Goal: Transaction & Acquisition: Purchase product/service

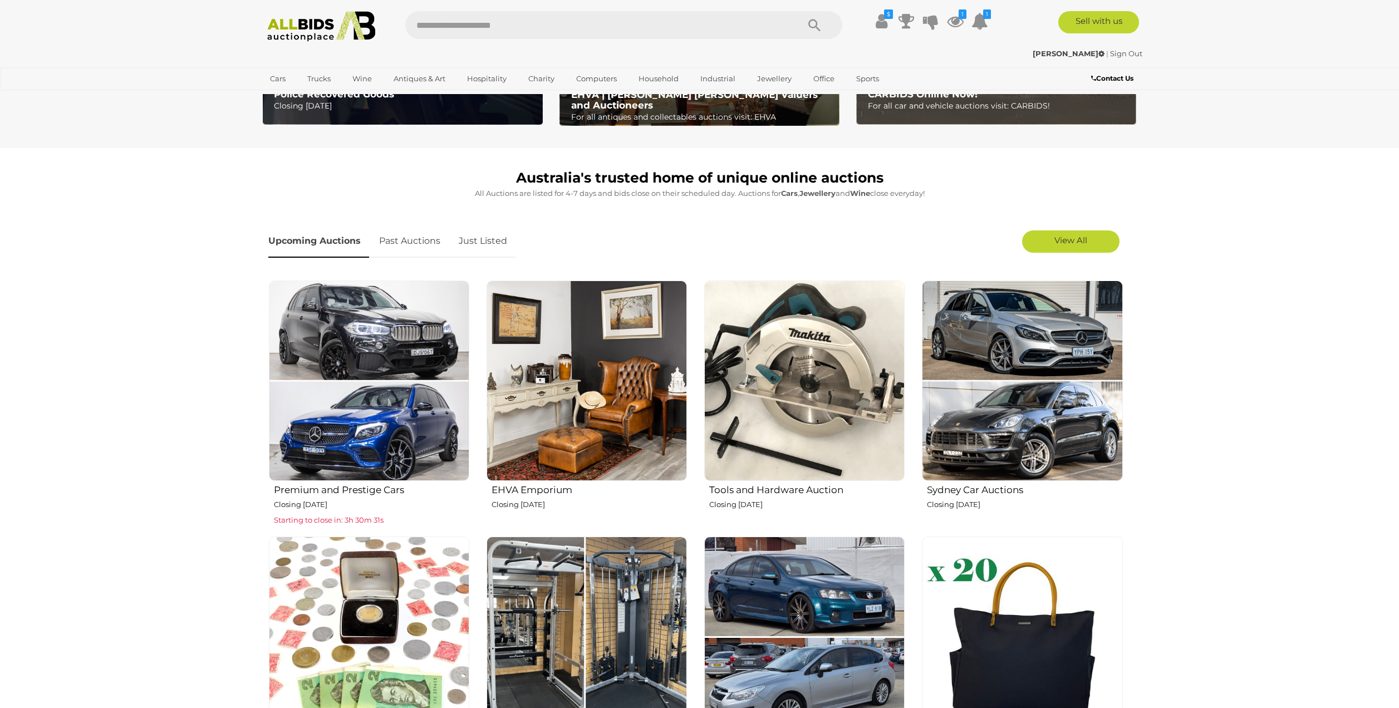
scroll to position [242, 0]
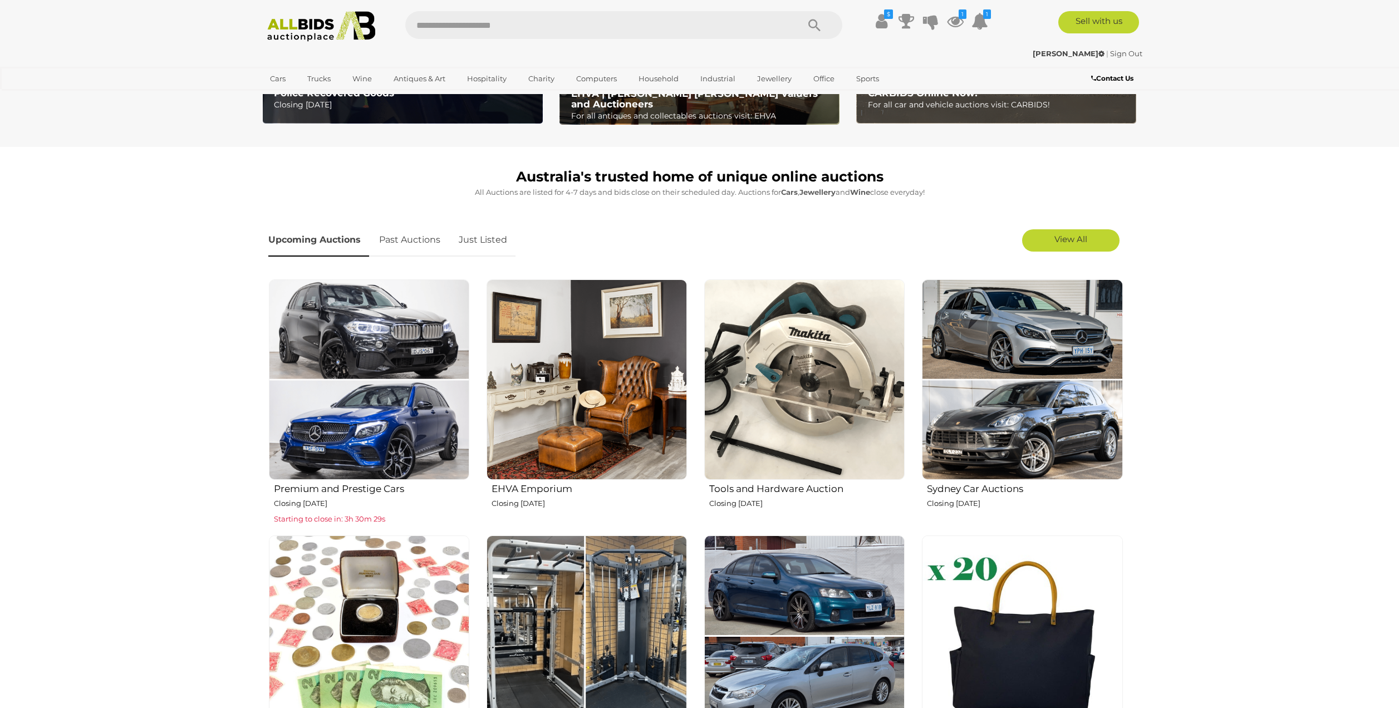
click at [867, 392] on img at bounding box center [804, 379] width 200 height 200
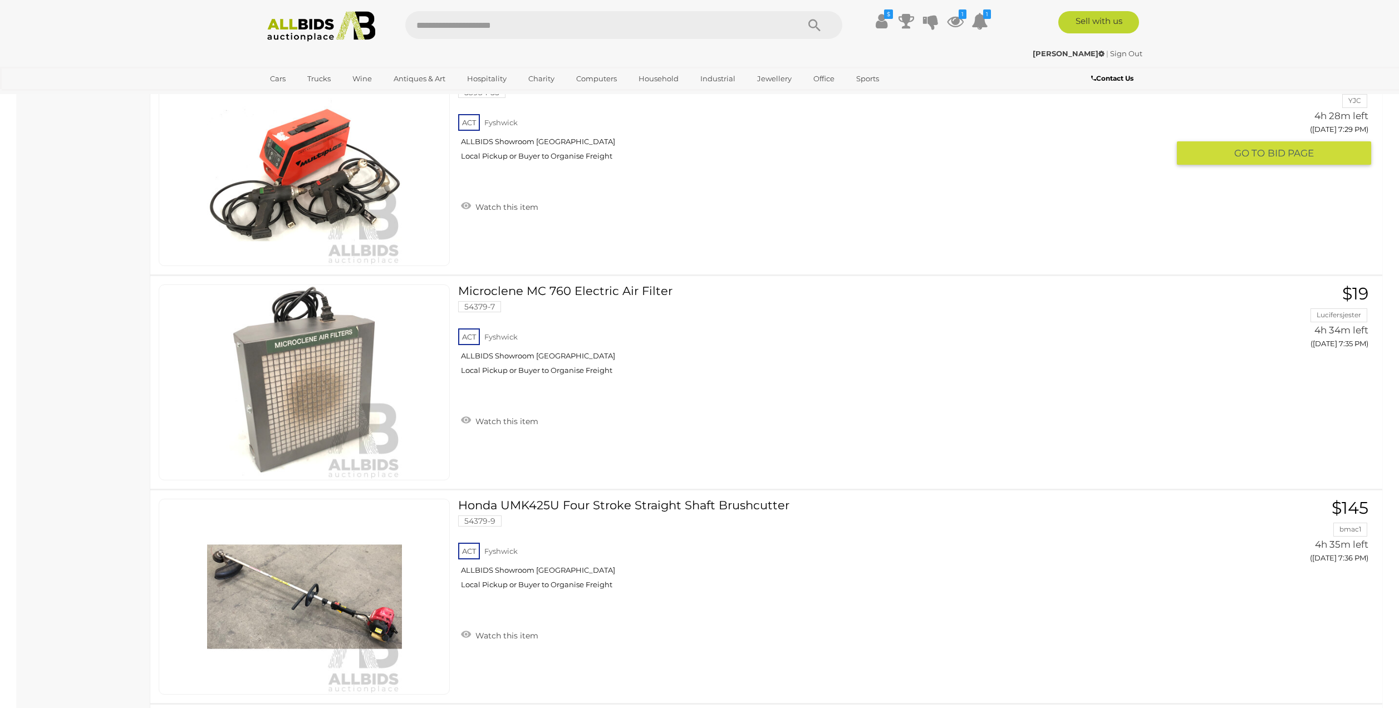
scroll to position [3948, 0]
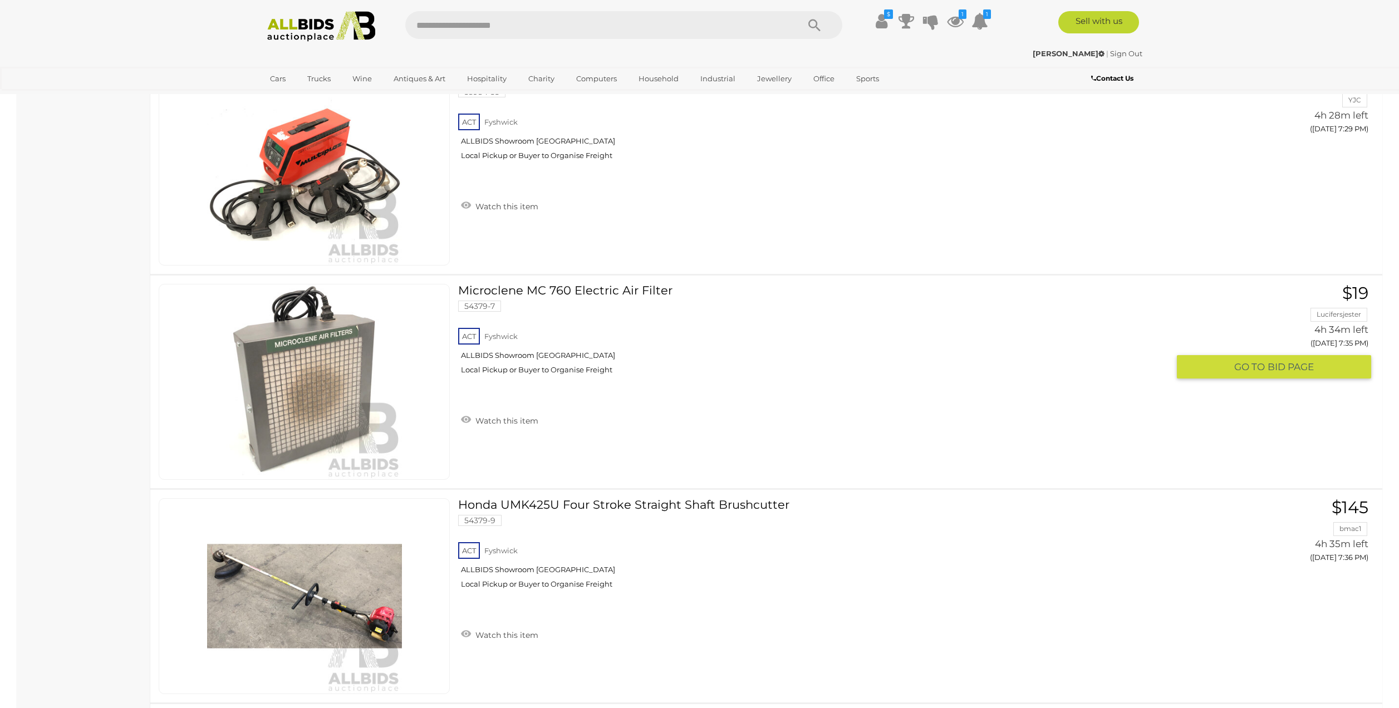
click at [322, 380] on img at bounding box center [304, 381] width 195 height 195
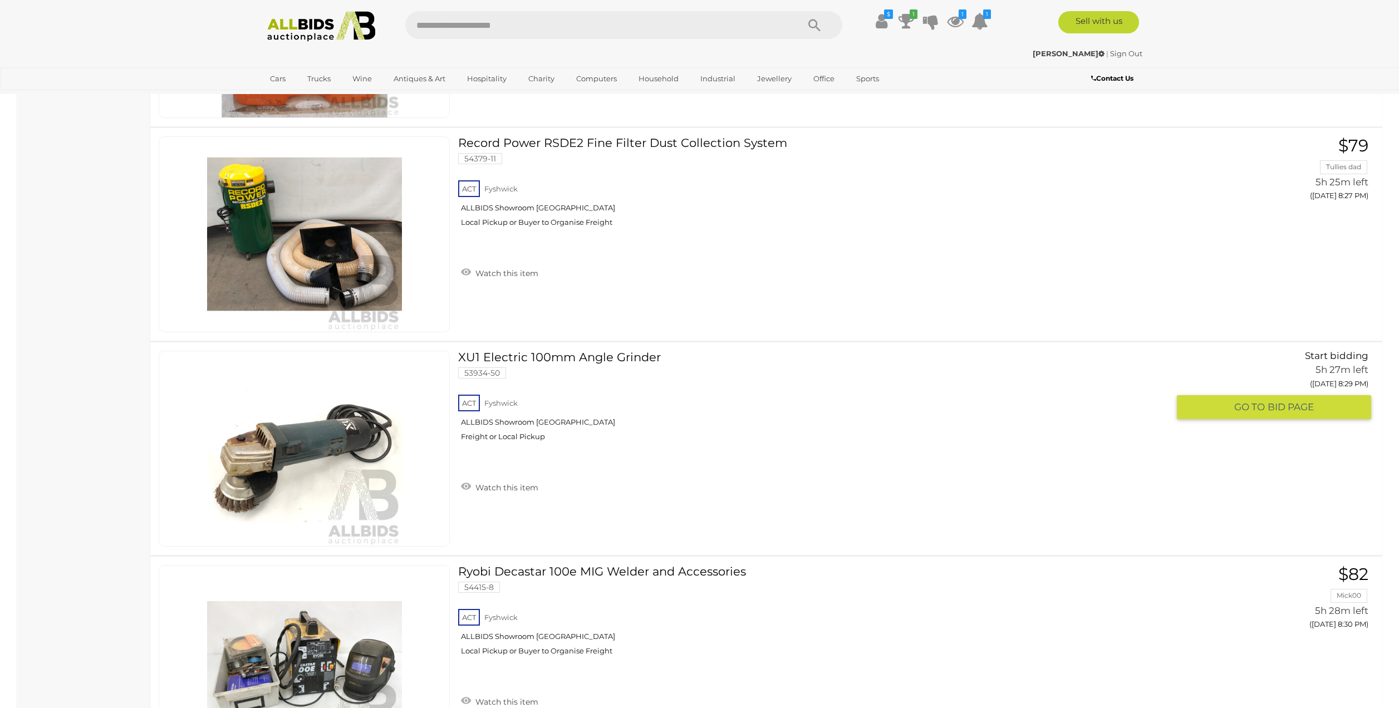
scroll to position [7523, 0]
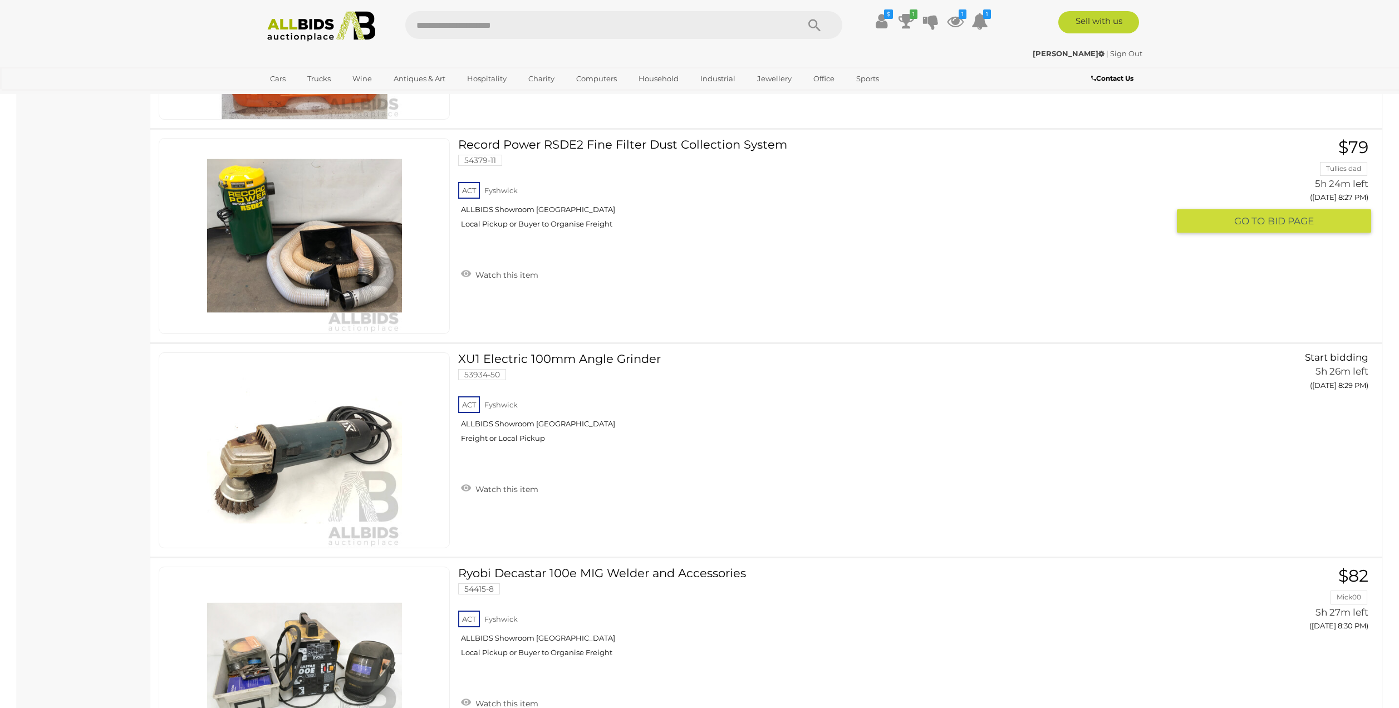
click at [256, 214] on link at bounding box center [304, 236] width 291 height 196
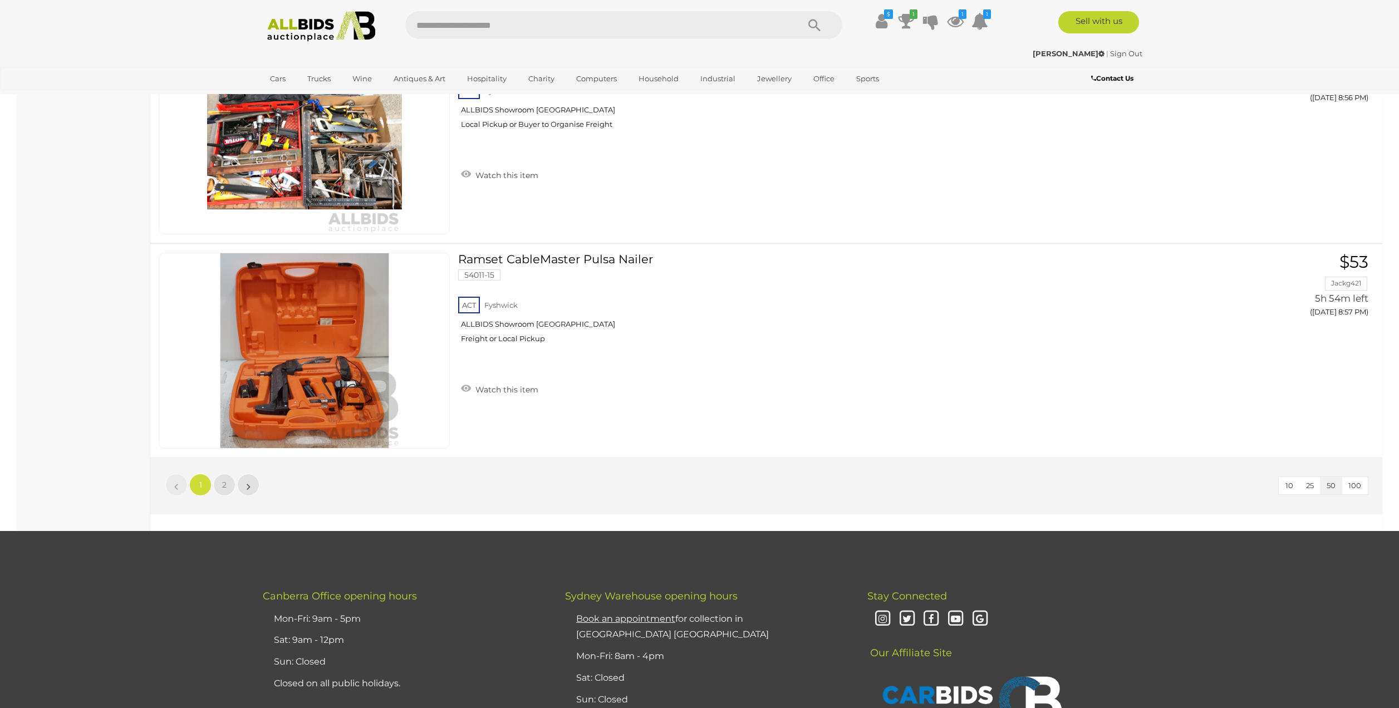
scroll to position [10410, 0]
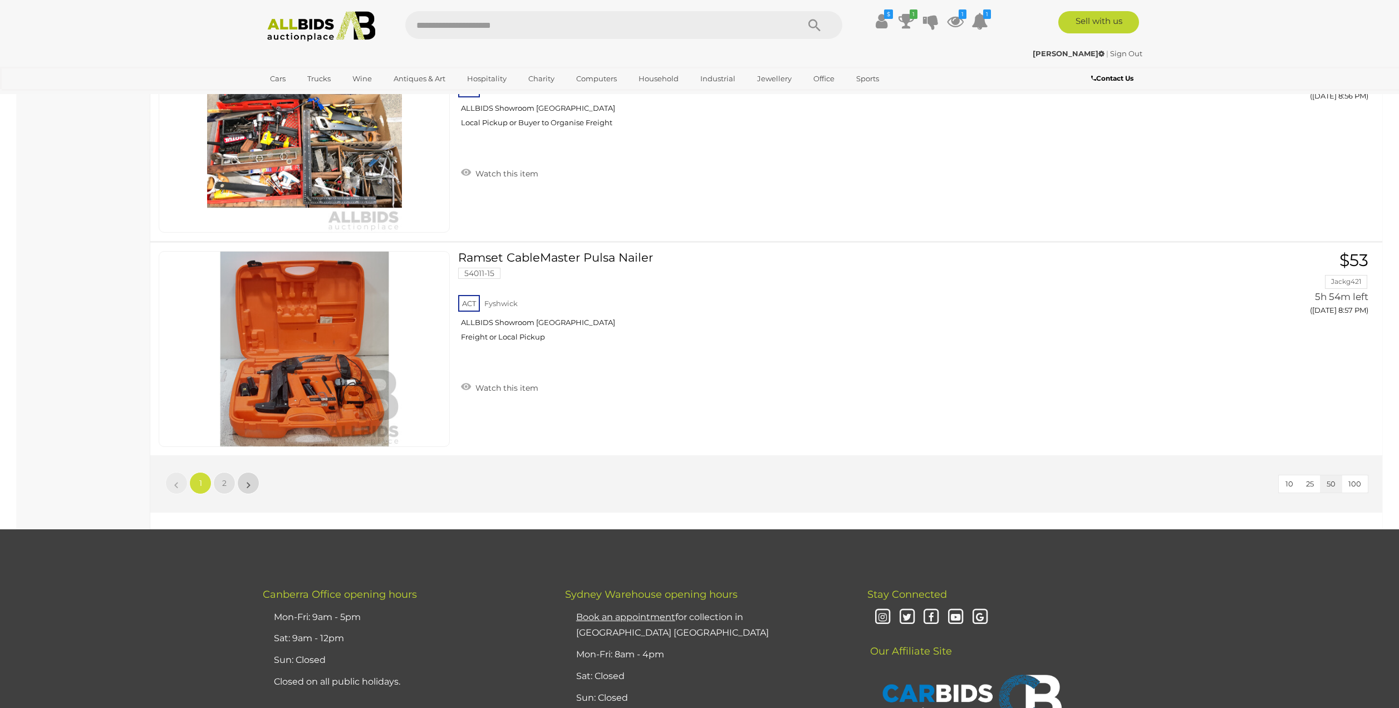
click at [252, 480] on link "»" at bounding box center [248, 483] width 22 height 22
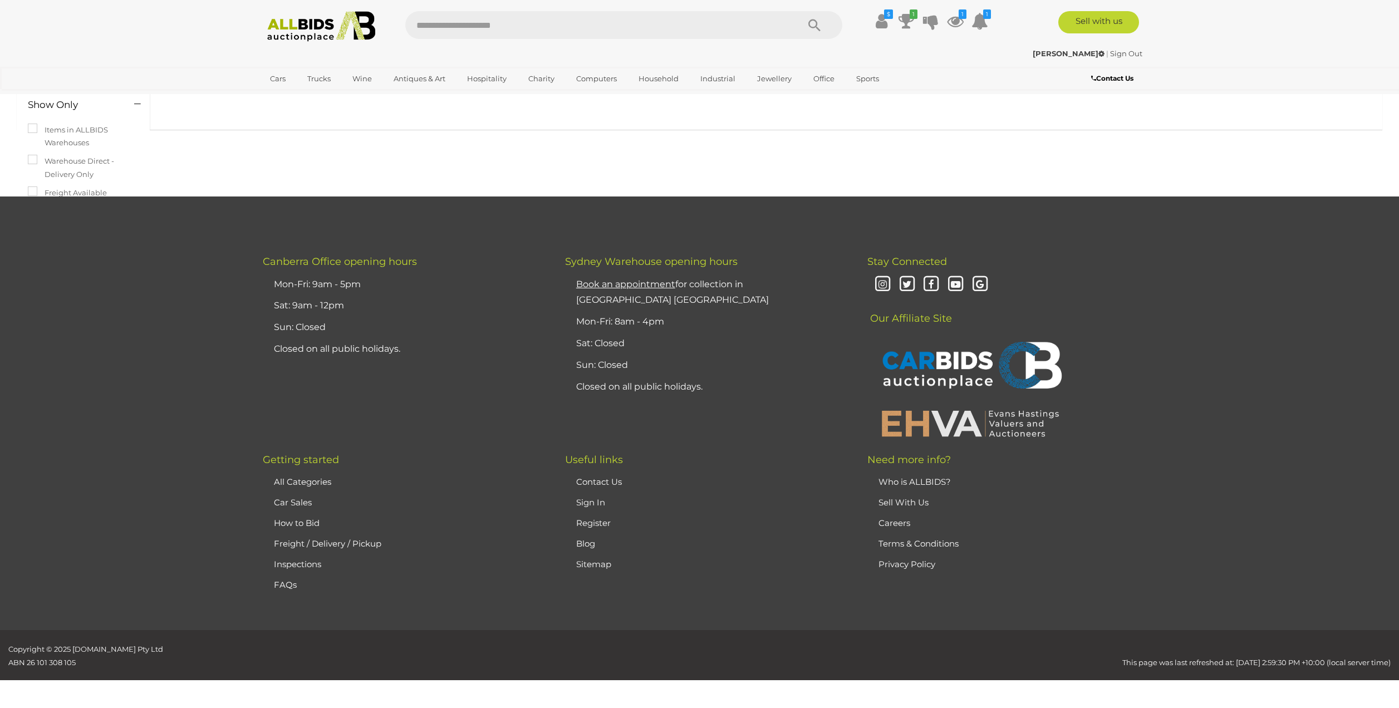
scroll to position [38, 0]
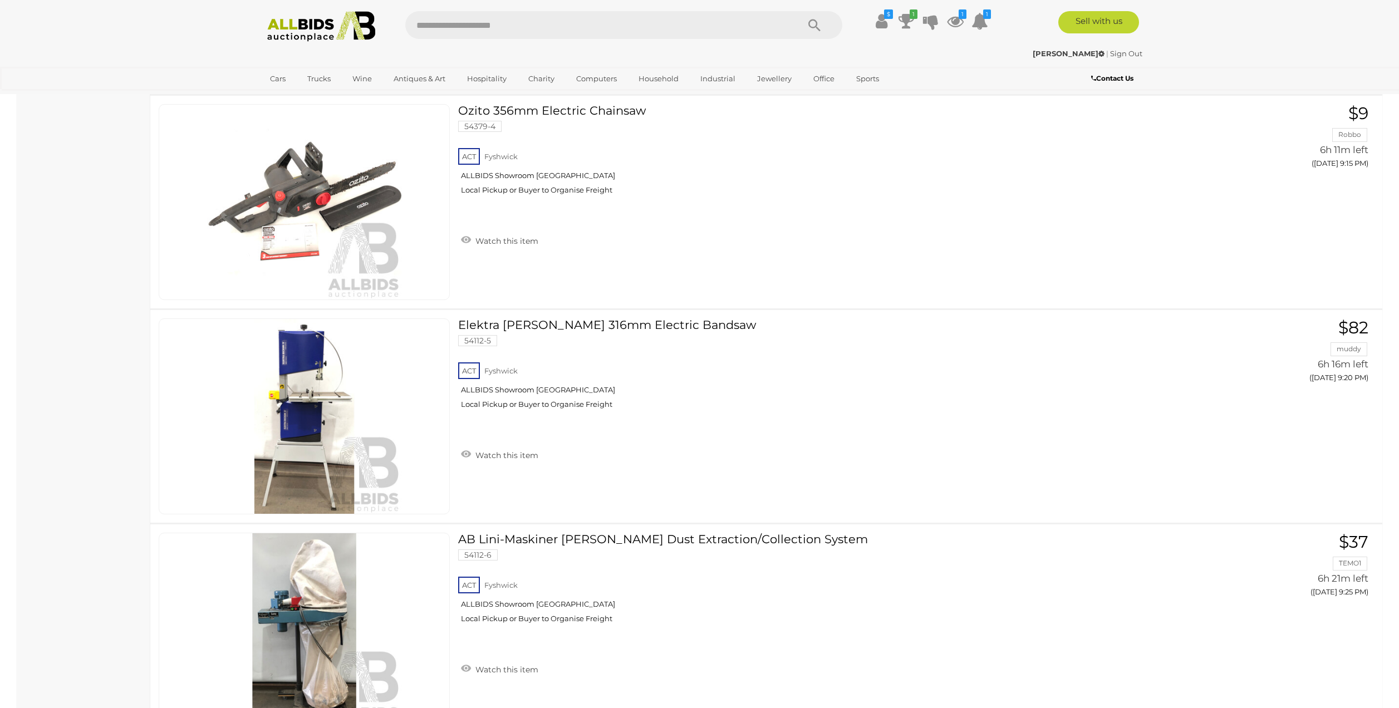
scroll to position [1556, 0]
click at [299, 437] on img at bounding box center [304, 415] width 195 height 195
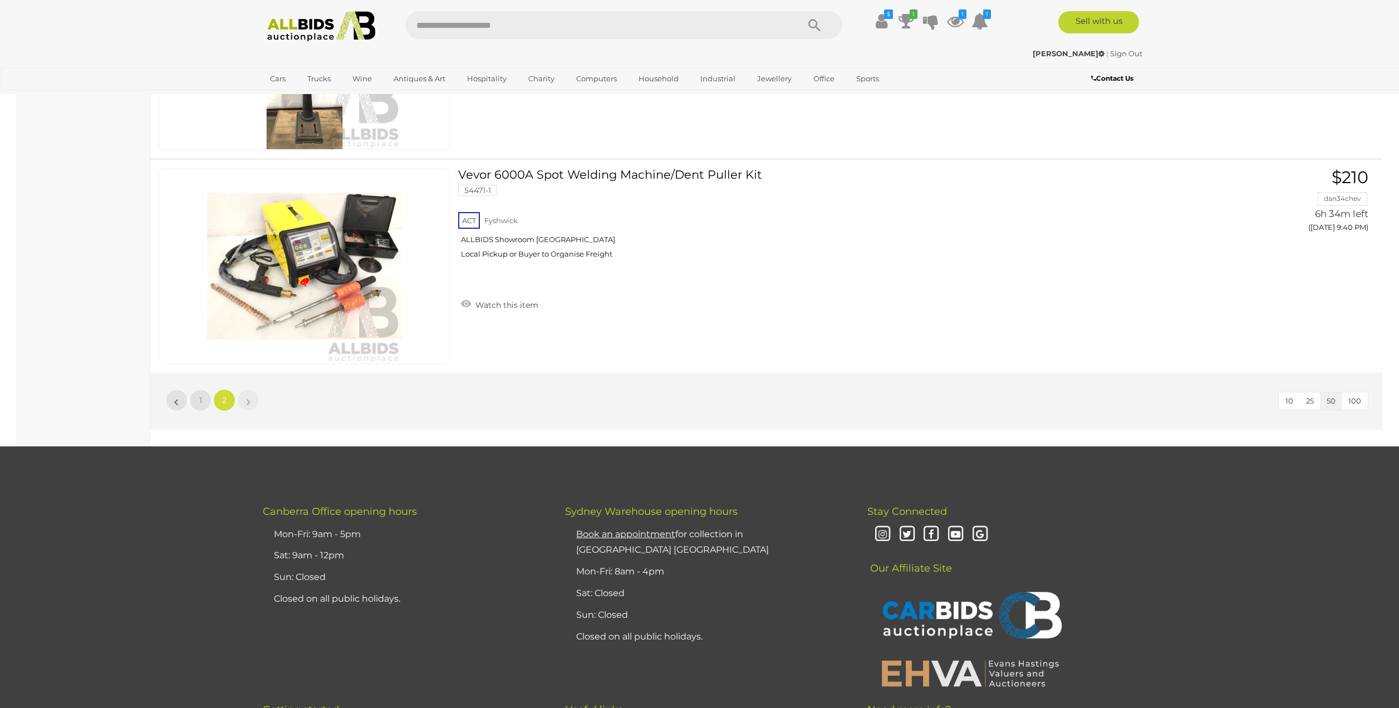
scroll to position [2565, 0]
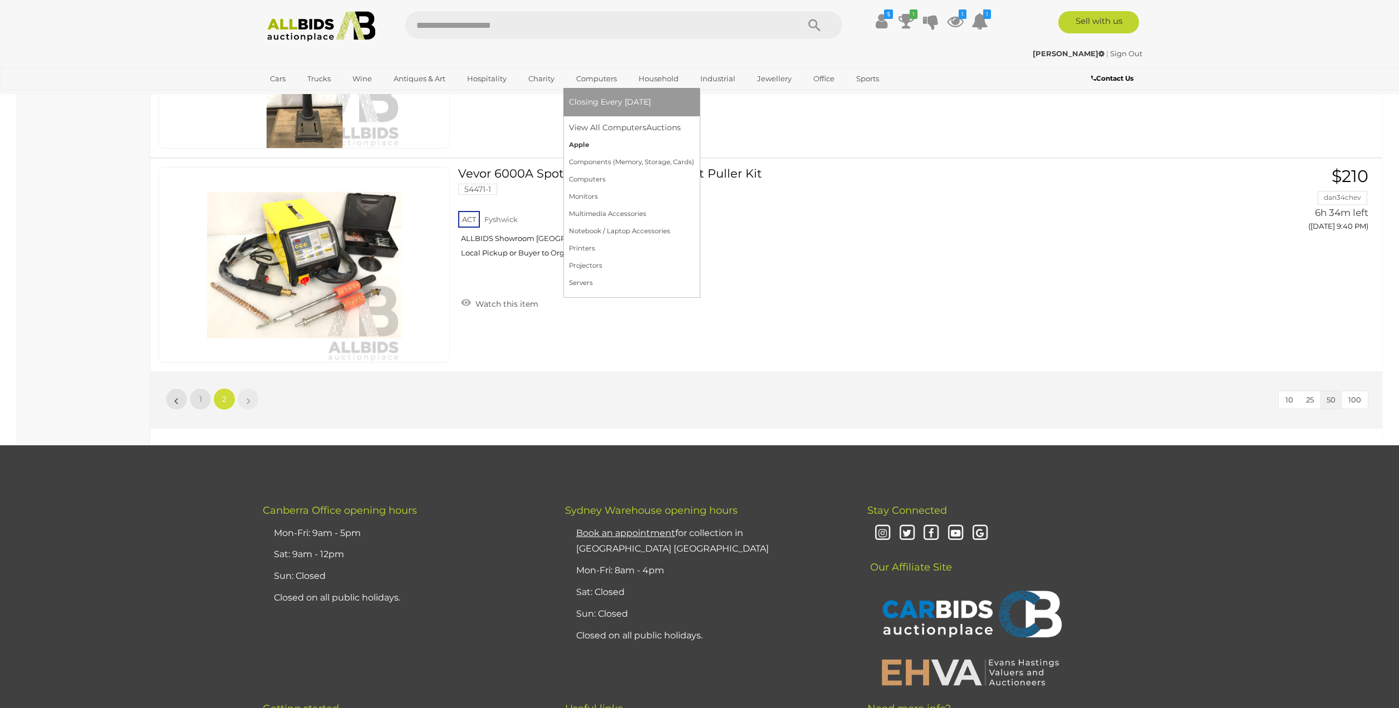
click at [577, 144] on link "Apple" at bounding box center [631, 144] width 125 height 17
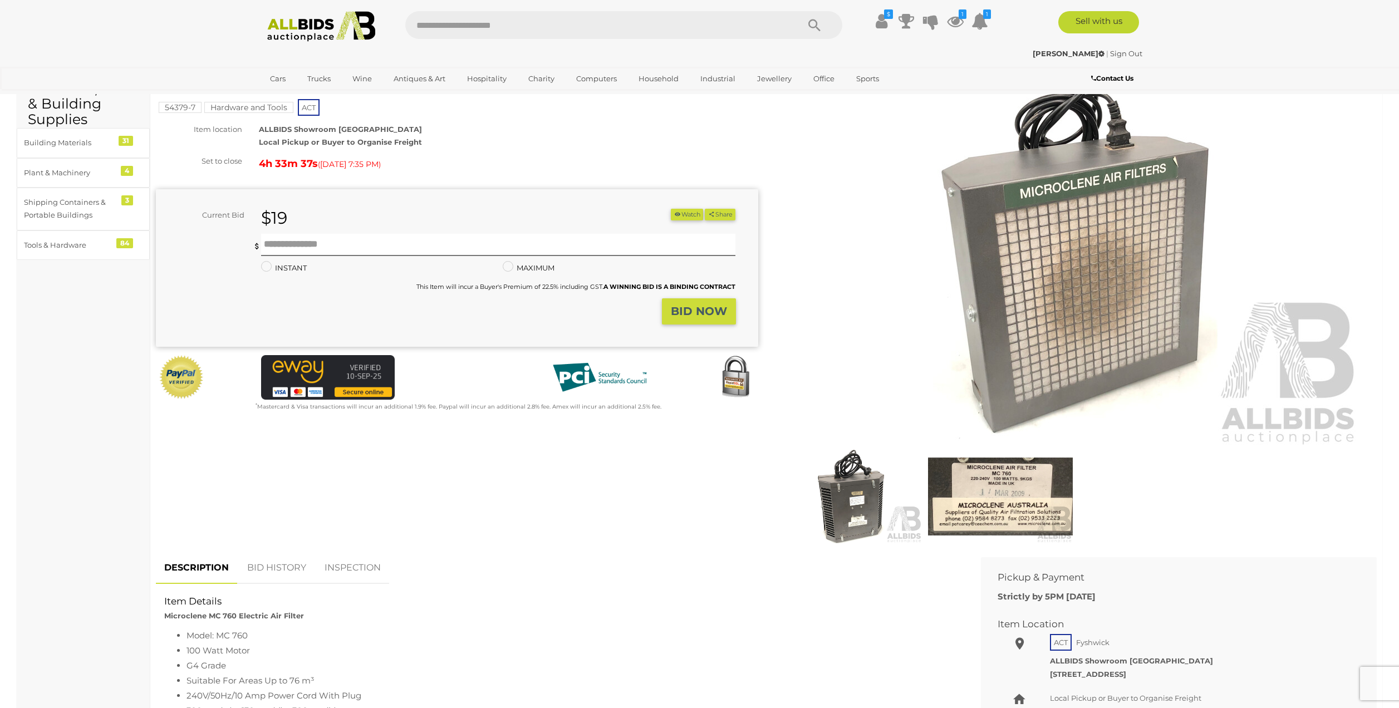
scroll to position [49, 0]
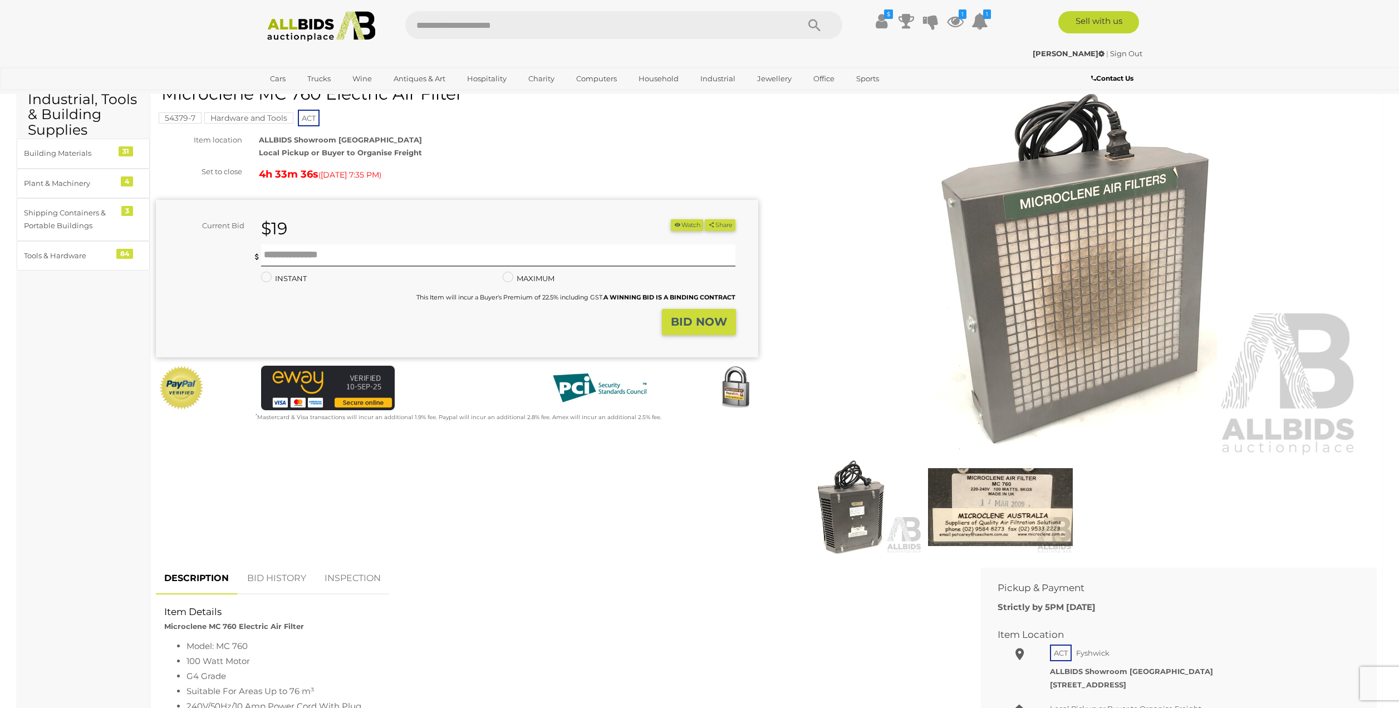
click at [841, 500] on img at bounding box center [850, 507] width 145 height 94
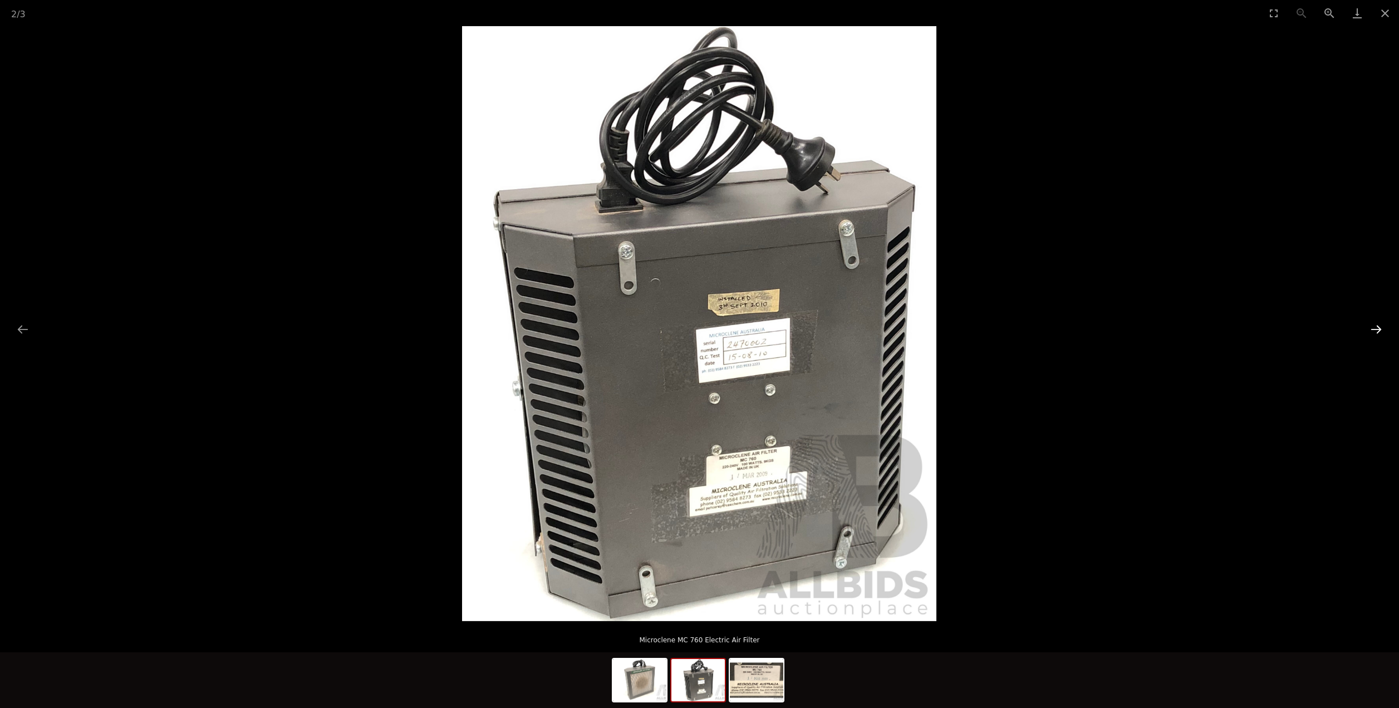
click at [1381, 330] on button "Next slide" at bounding box center [1375, 329] width 23 height 22
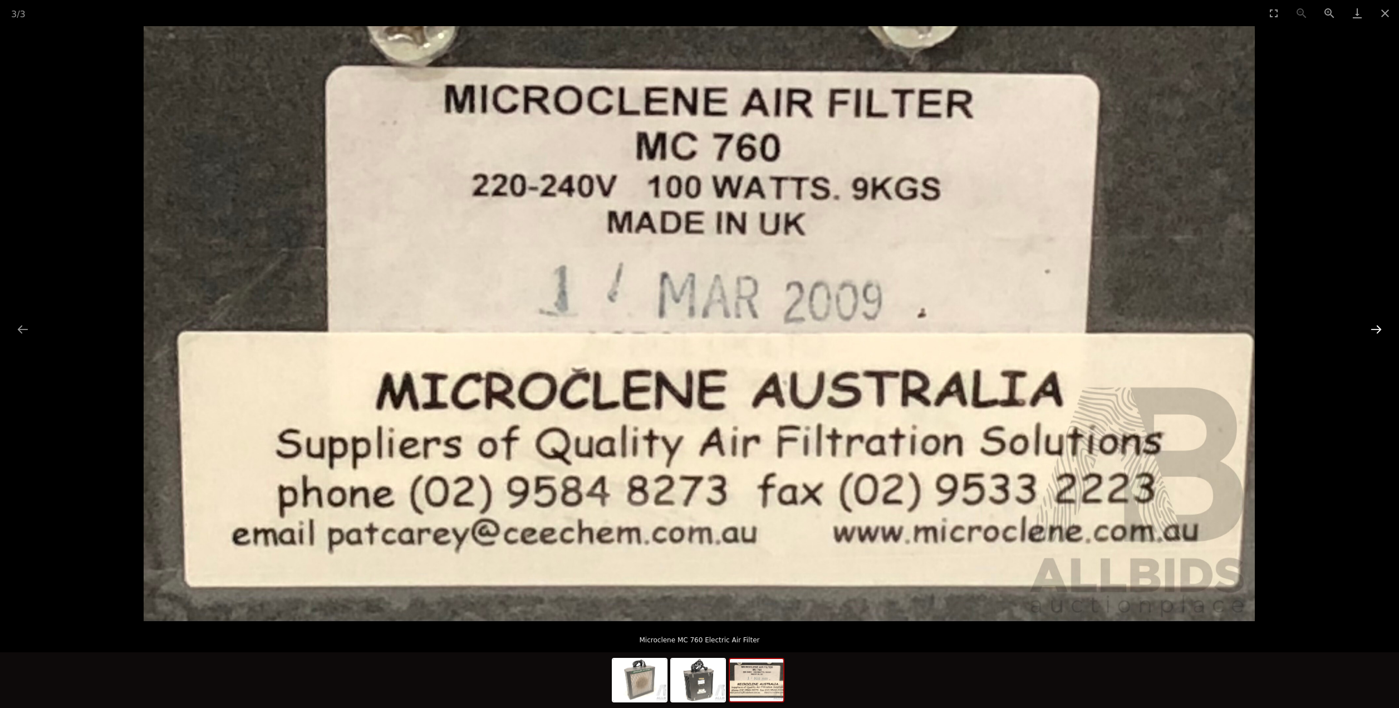
click at [1381, 330] on button "Next slide" at bounding box center [1375, 329] width 23 height 22
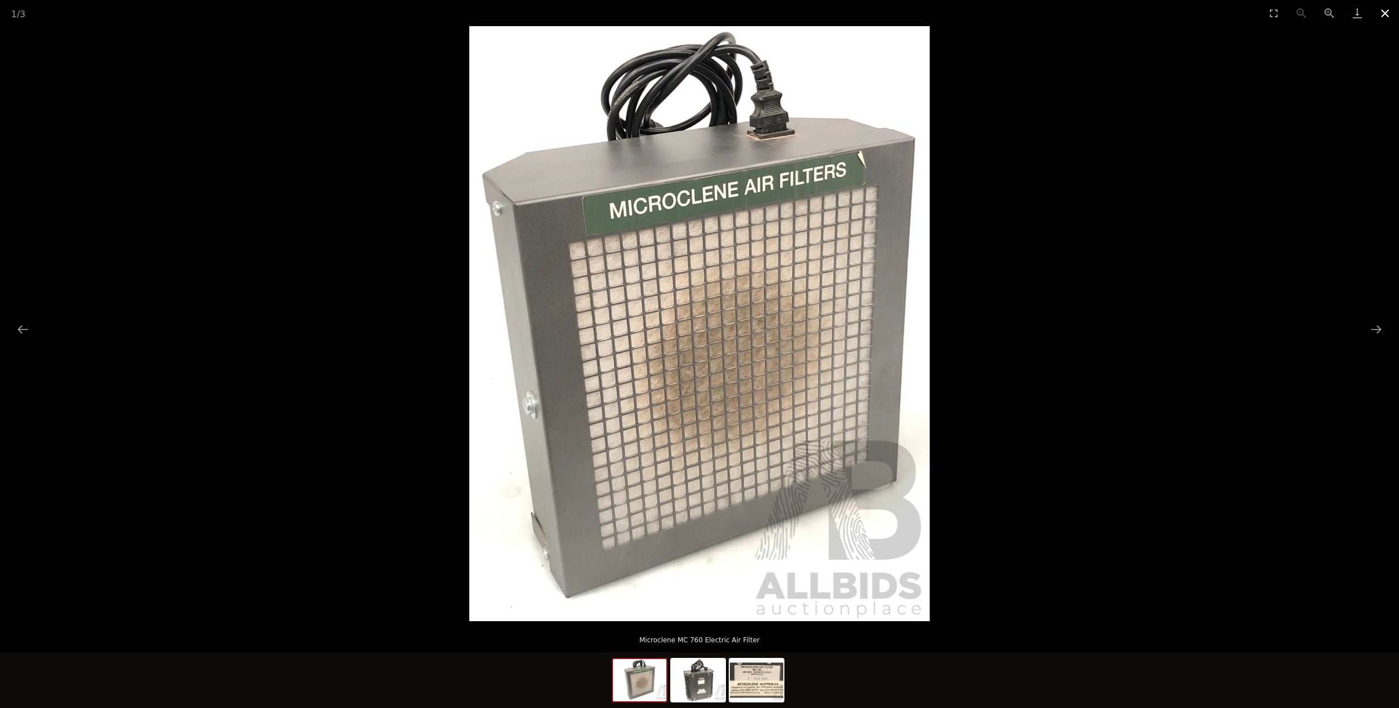
click at [1389, 15] on button "Close gallery" at bounding box center [1385, 13] width 28 height 26
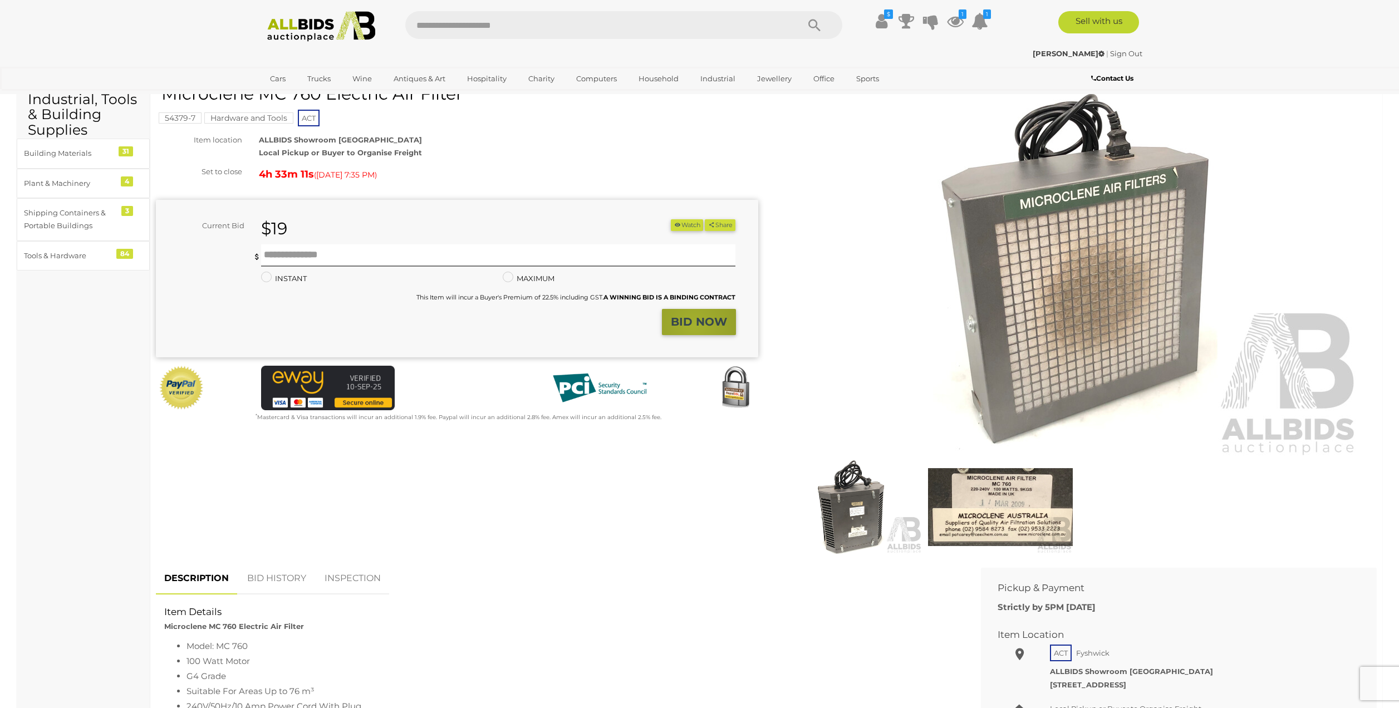
click at [694, 325] on strong "BID NOW" at bounding box center [699, 321] width 56 height 13
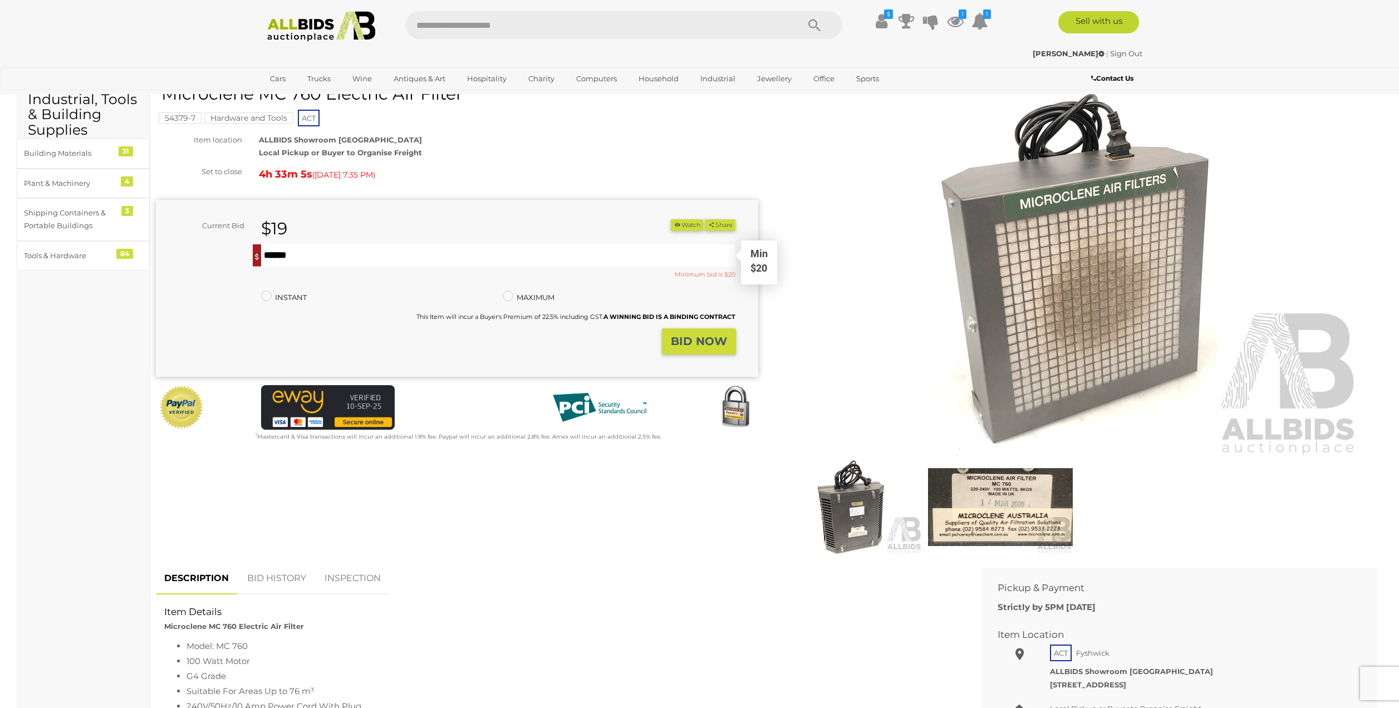
click at [568, 259] on input "text" at bounding box center [498, 255] width 475 height 22
type input "**"
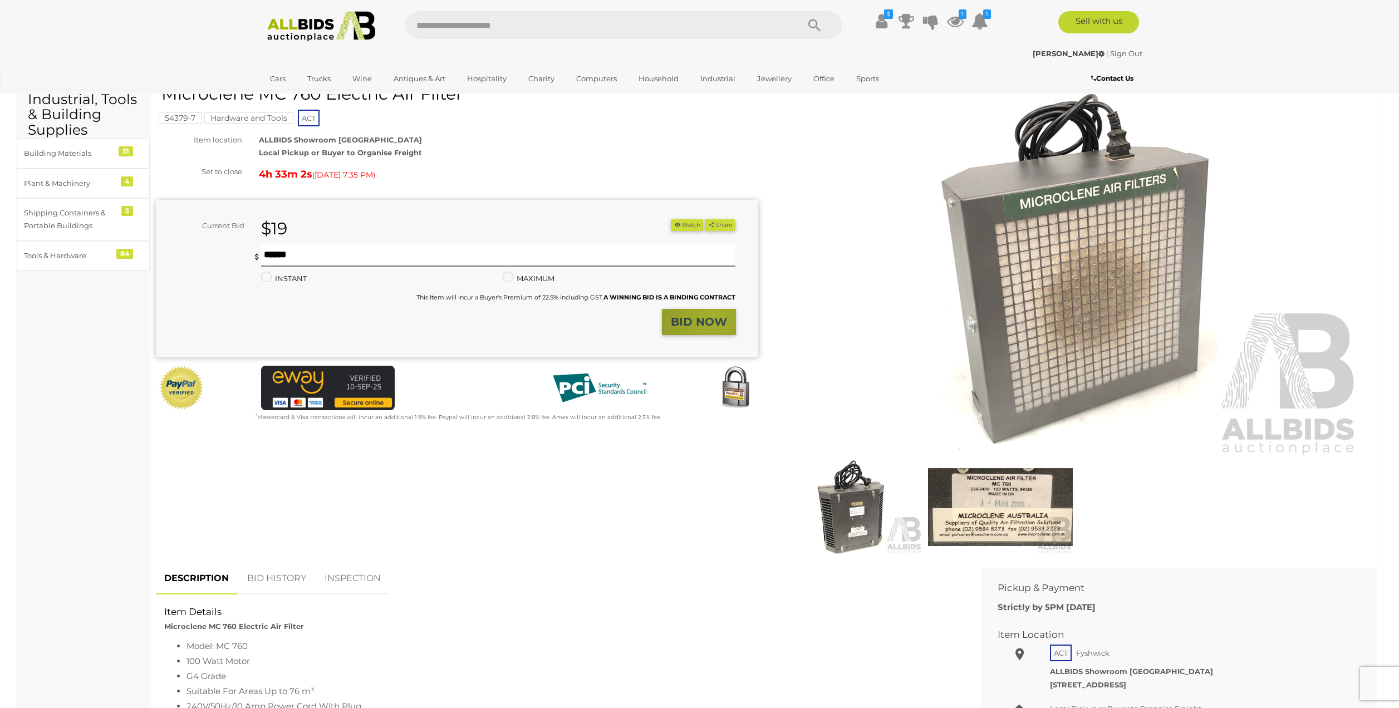
click at [713, 316] on strong "BID NOW" at bounding box center [699, 321] width 56 height 13
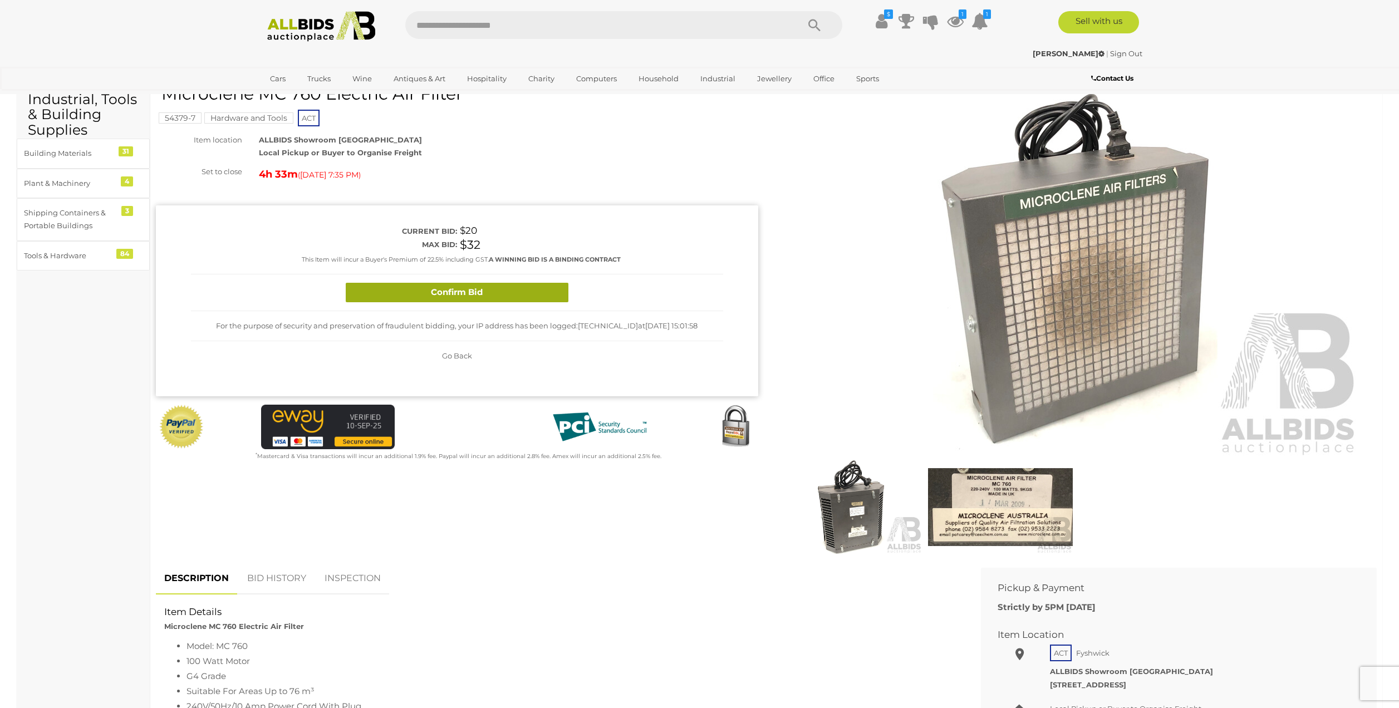
click at [490, 284] on button "Confirm Bid" at bounding box center [457, 292] width 223 height 19
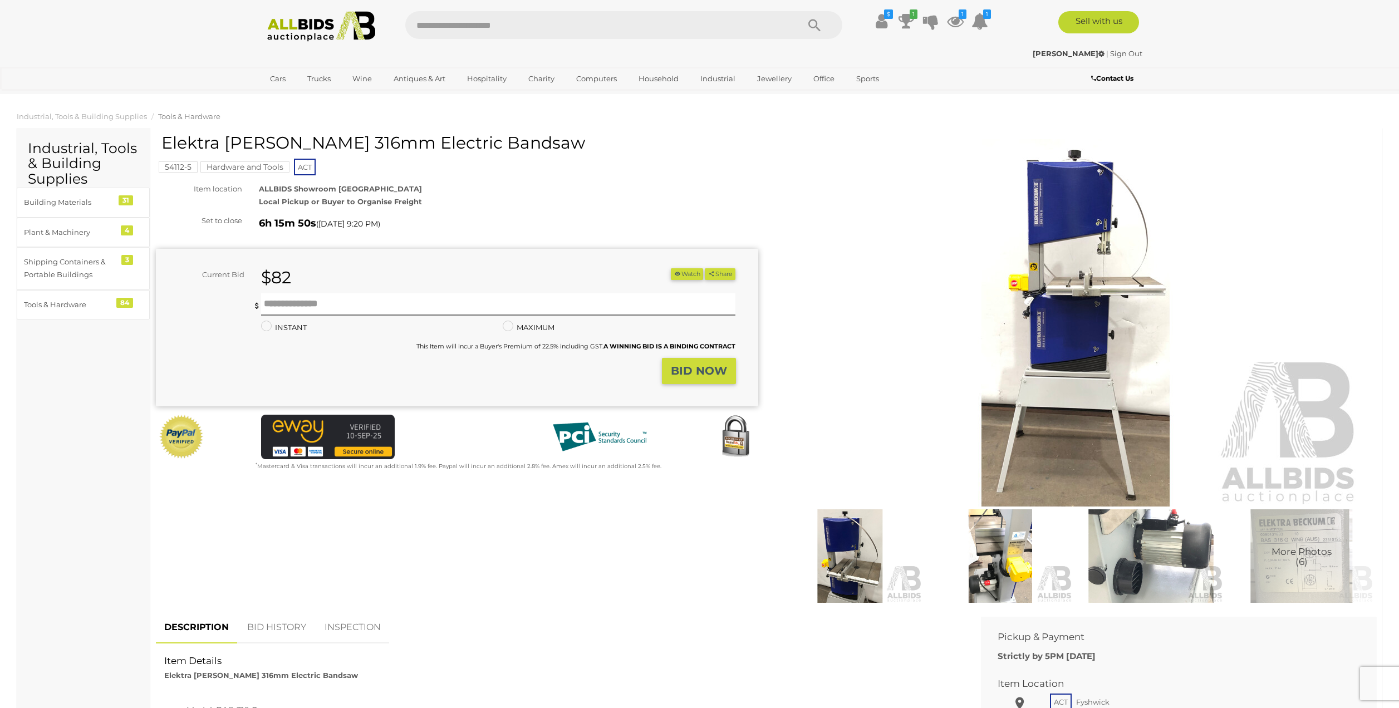
click at [835, 562] on img at bounding box center [850, 556] width 145 height 94
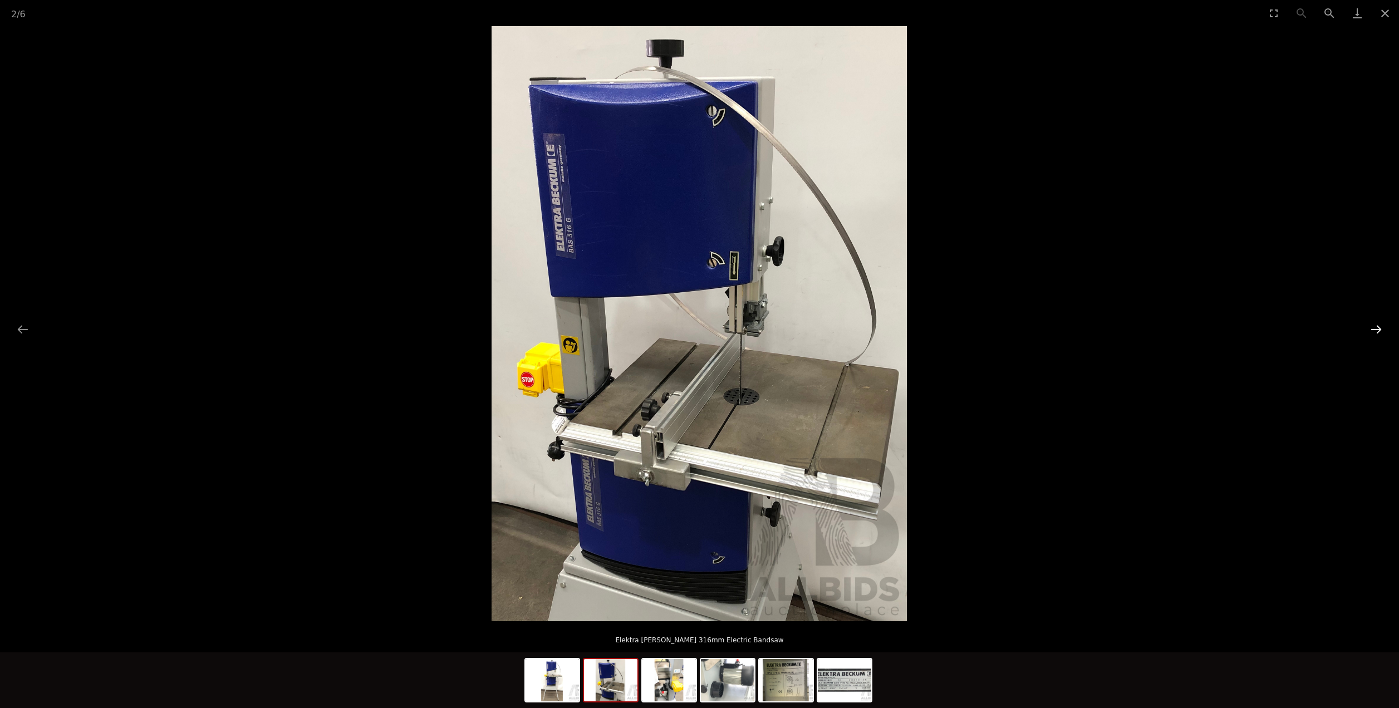
click at [1374, 337] on button "Next slide" at bounding box center [1375, 329] width 23 height 22
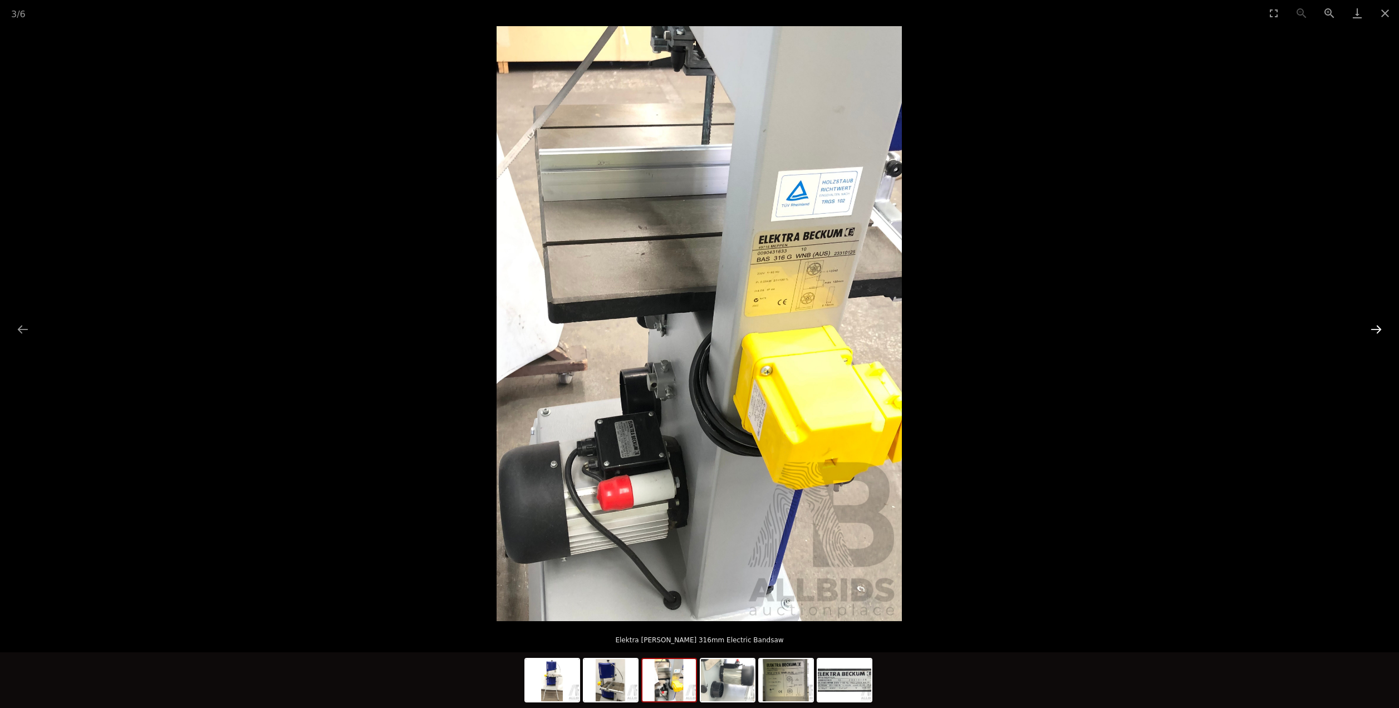
click at [1374, 337] on button "Next slide" at bounding box center [1375, 329] width 23 height 22
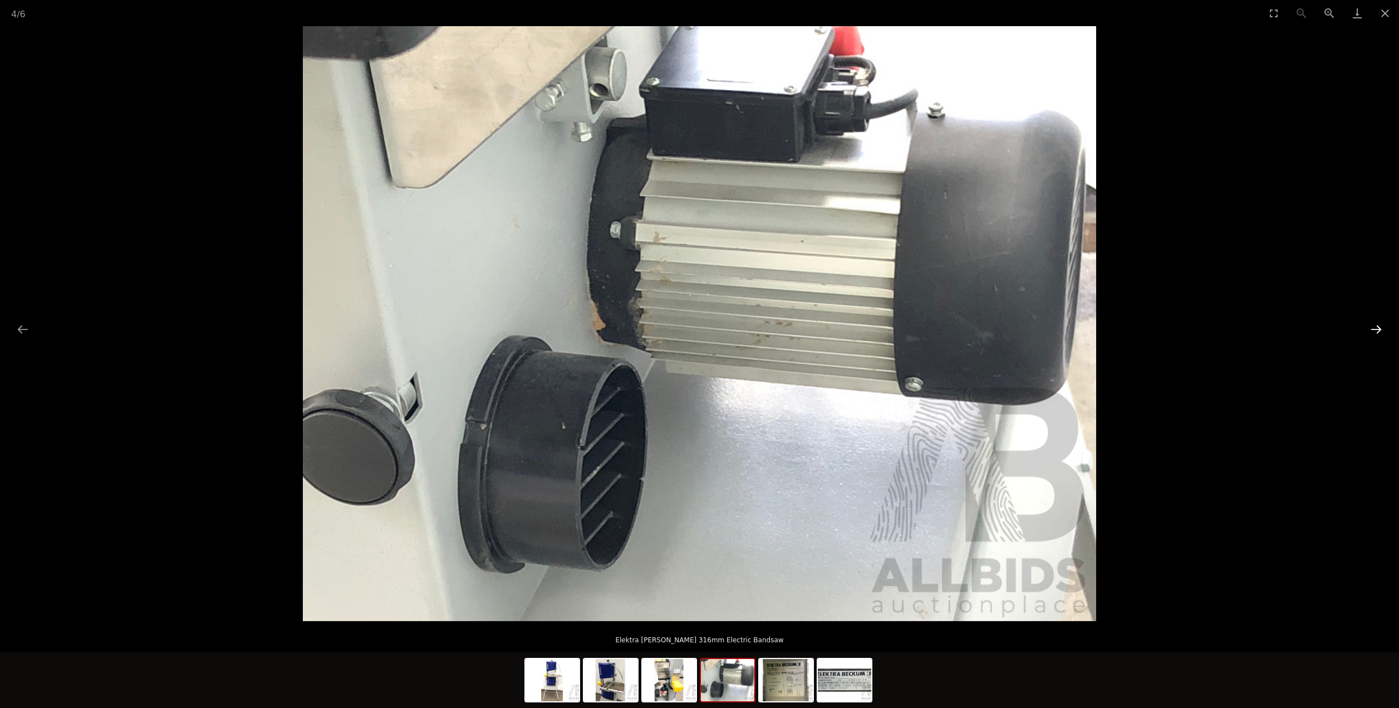
click at [1374, 337] on button "Next slide" at bounding box center [1375, 329] width 23 height 22
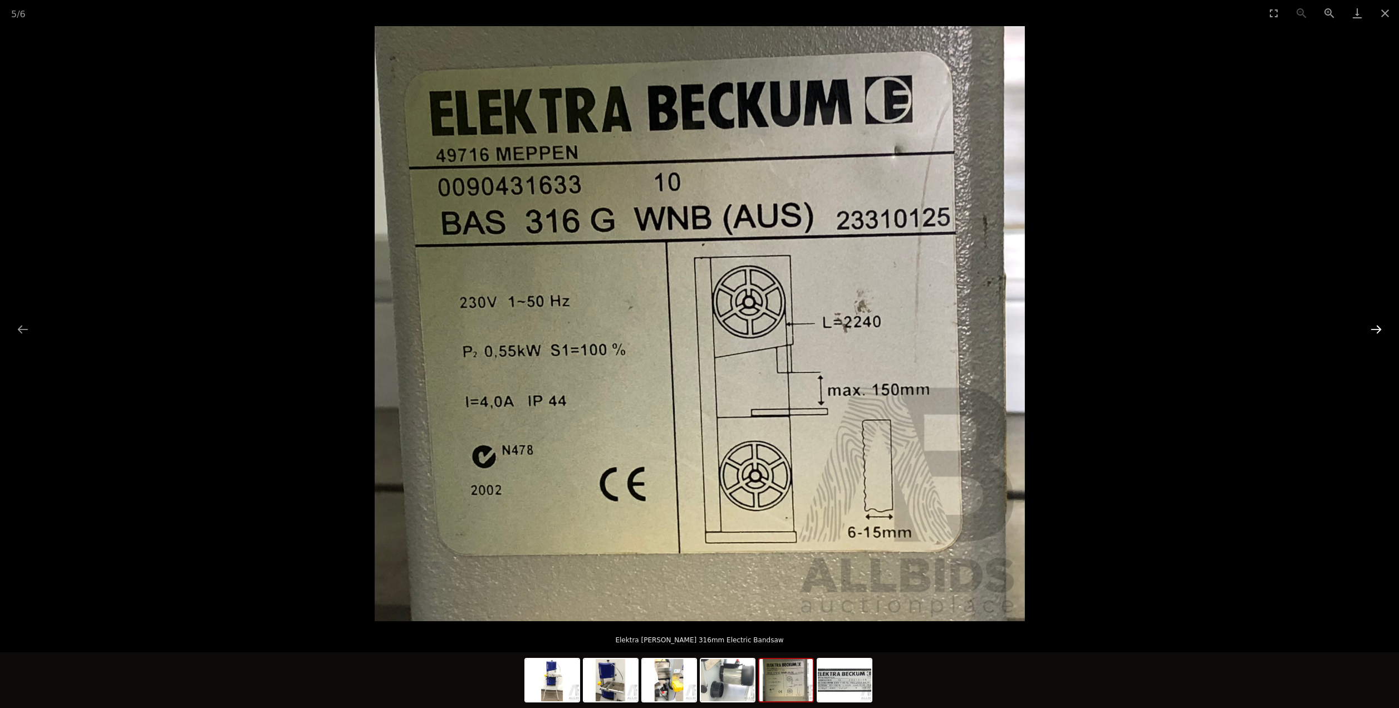
click at [1374, 337] on button "Next slide" at bounding box center [1375, 329] width 23 height 22
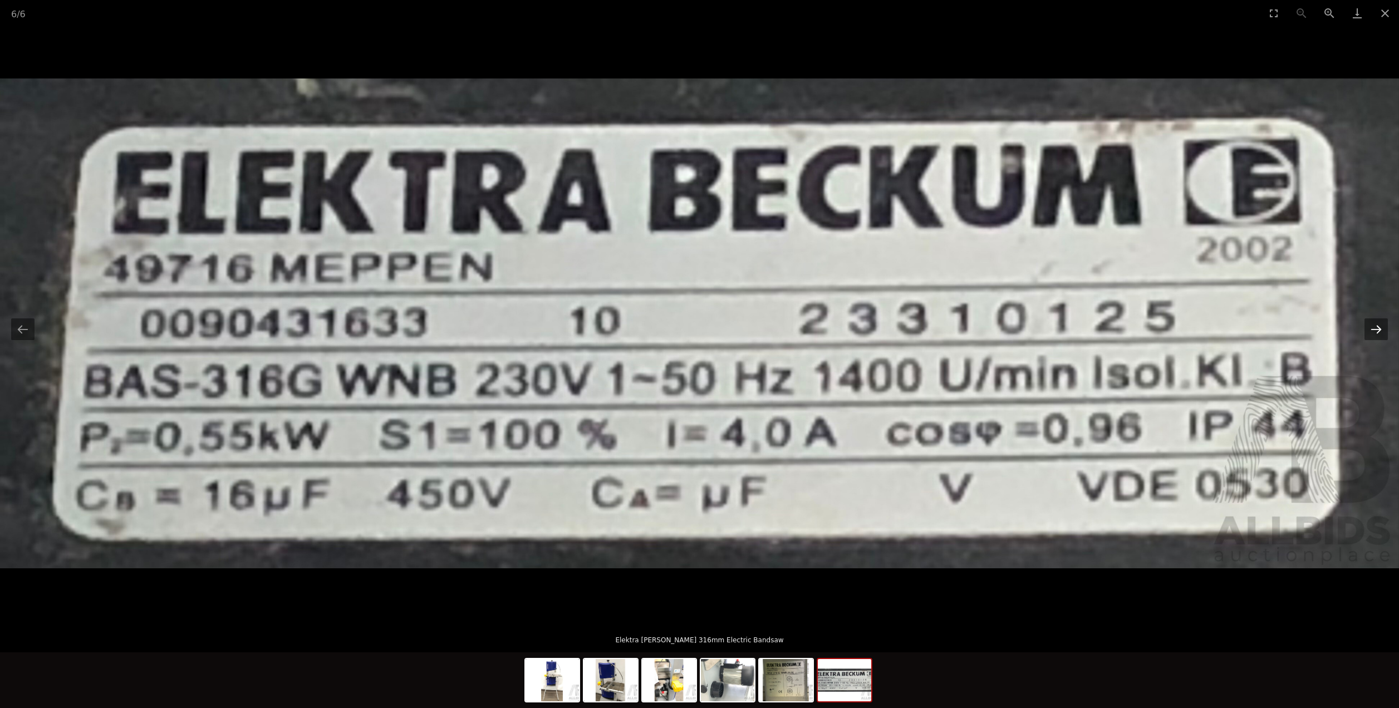
click at [1374, 337] on button "Next slide" at bounding box center [1375, 329] width 23 height 22
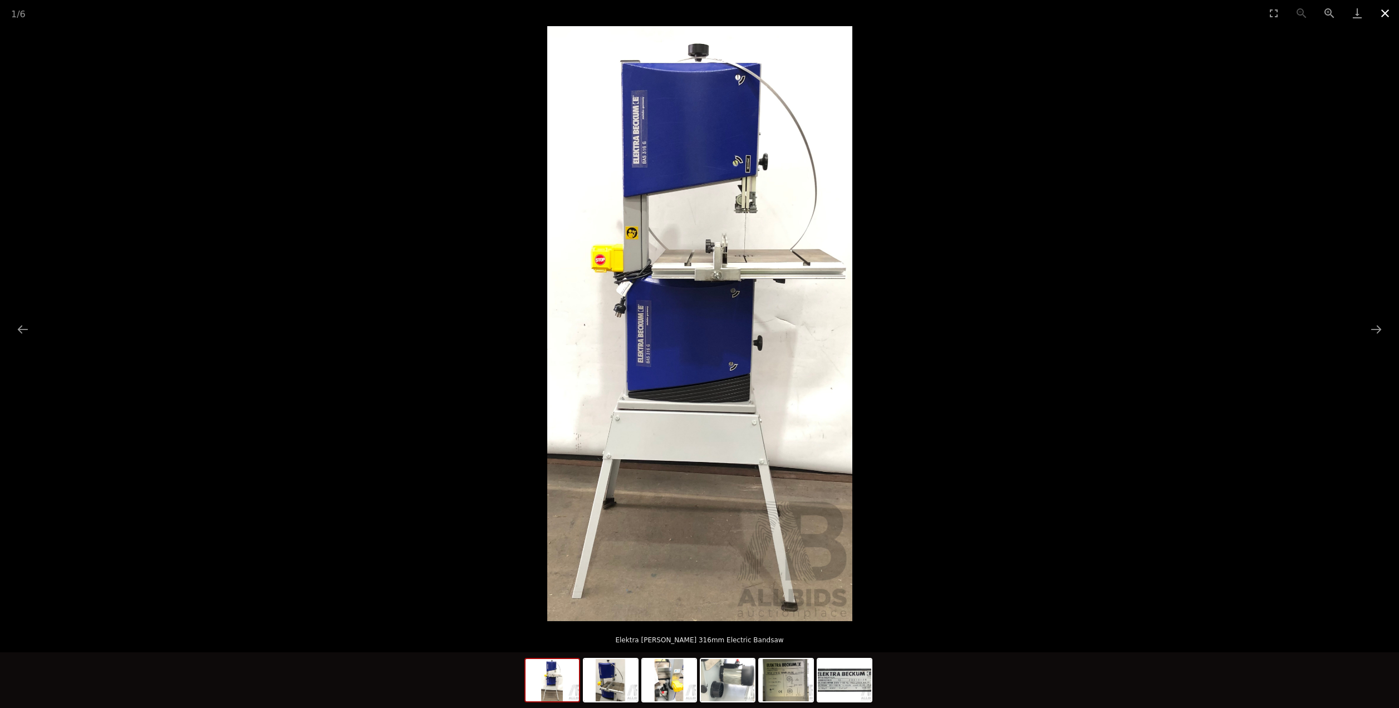
click at [1389, 14] on button "Close gallery" at bounding box center [1385, 13] width 28 height 26
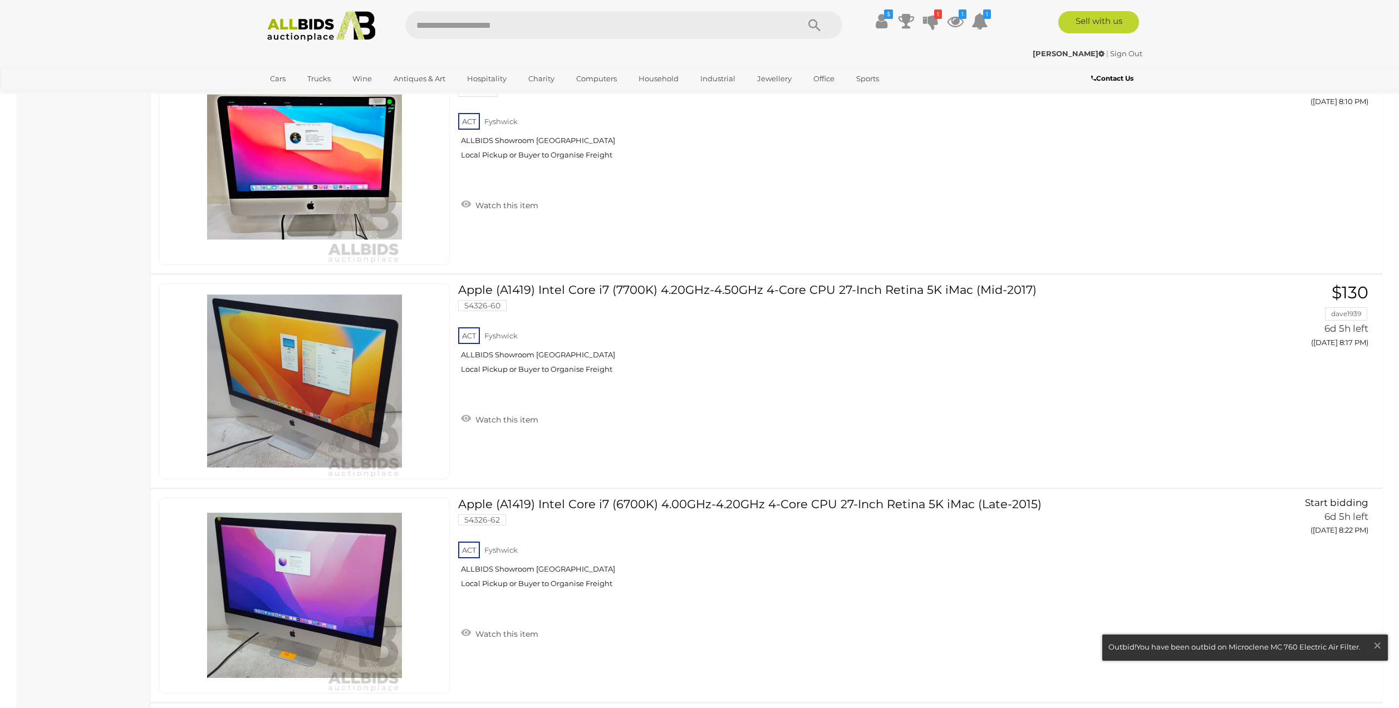
scroll to position [1472, 0]
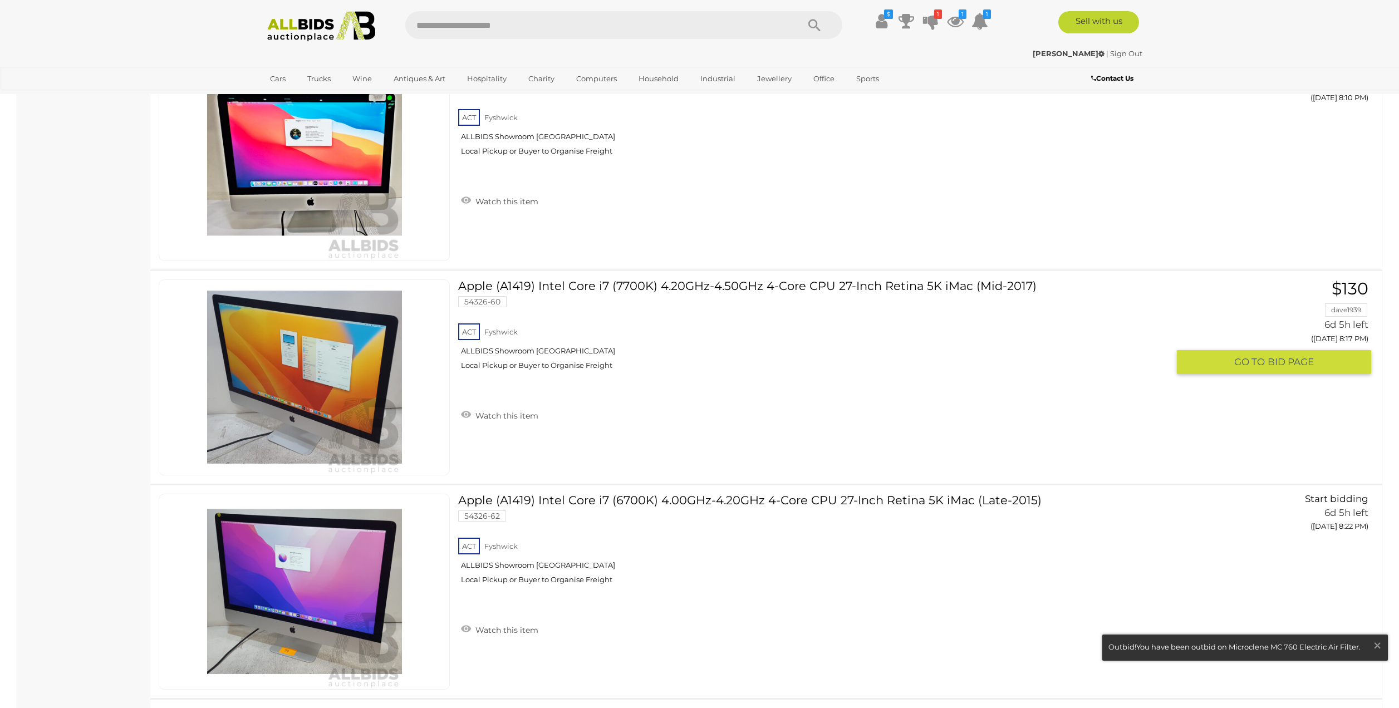
click at [410, 317] on link at bounding box center [304, 377] width 291 height 196
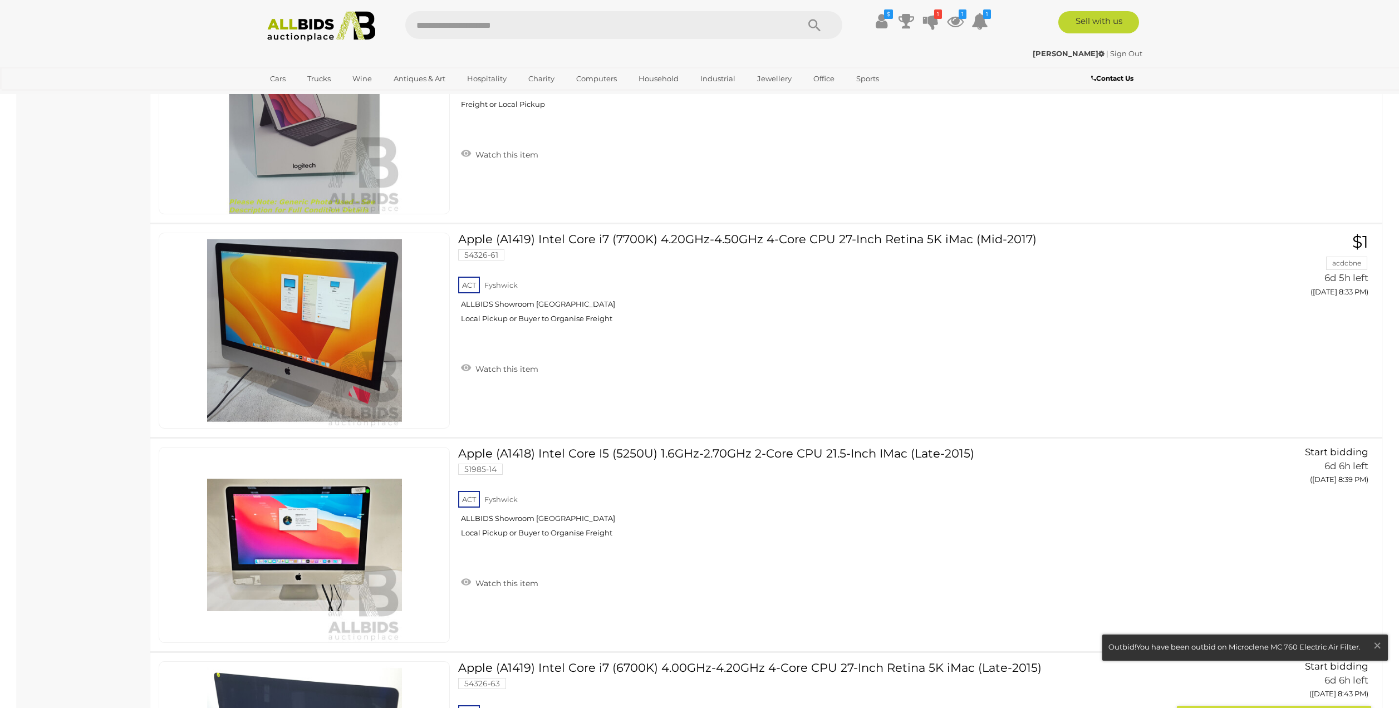
scroll to position [2155, 0]
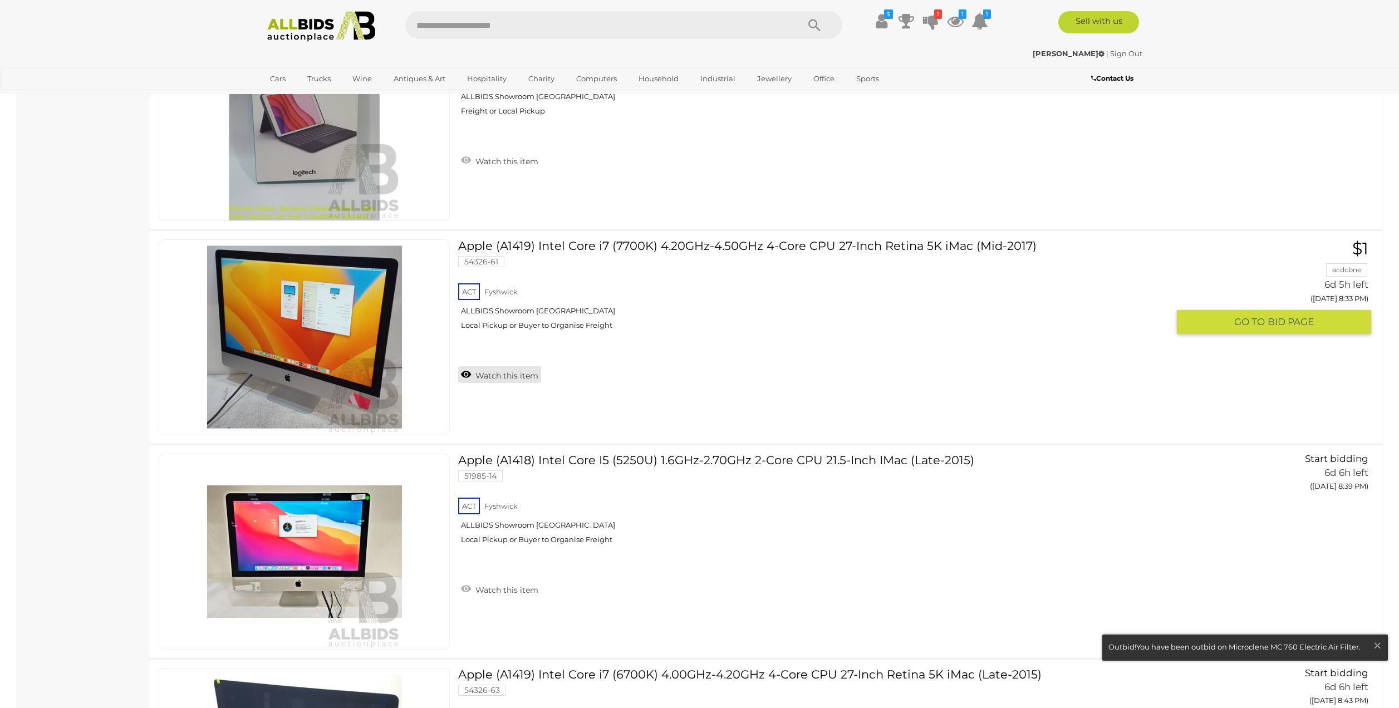
click at [480, 371] on link "Watch this item" at bounding box center [499, 374] width 83 height 17
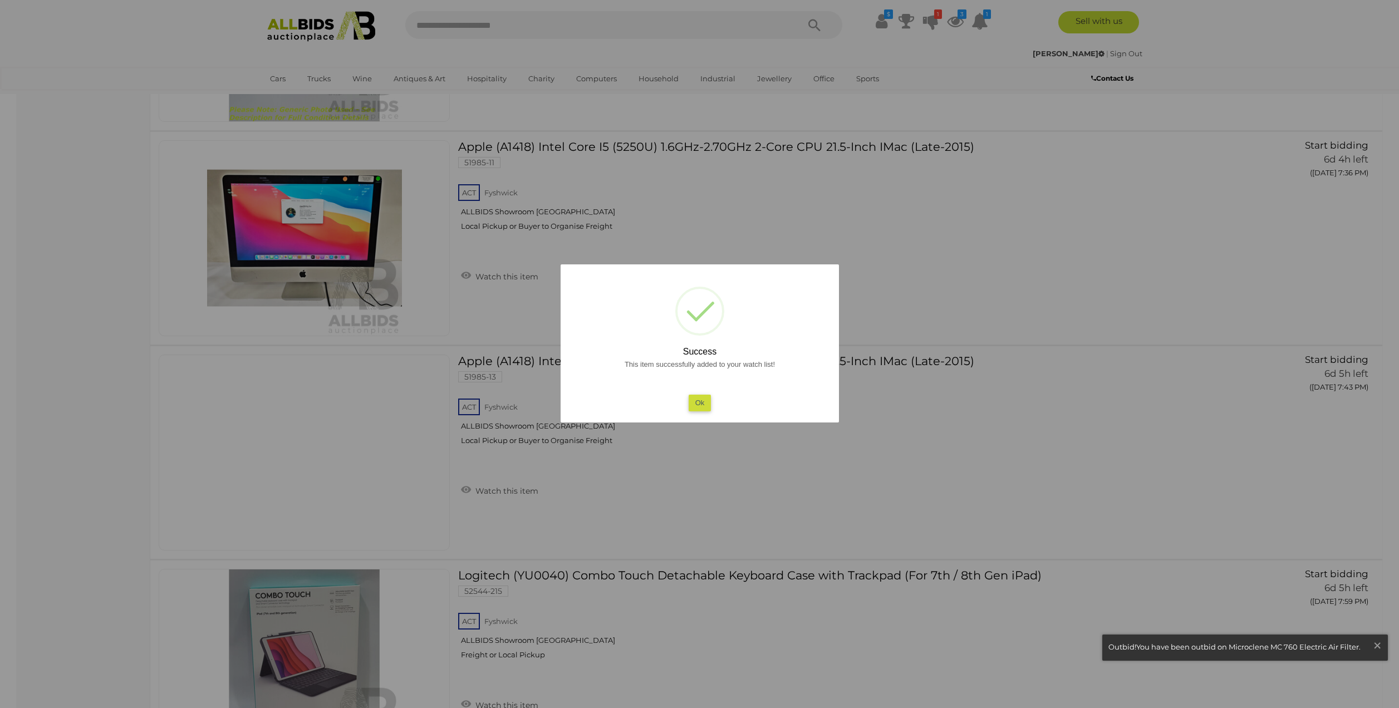
scroll to position [729, 0]
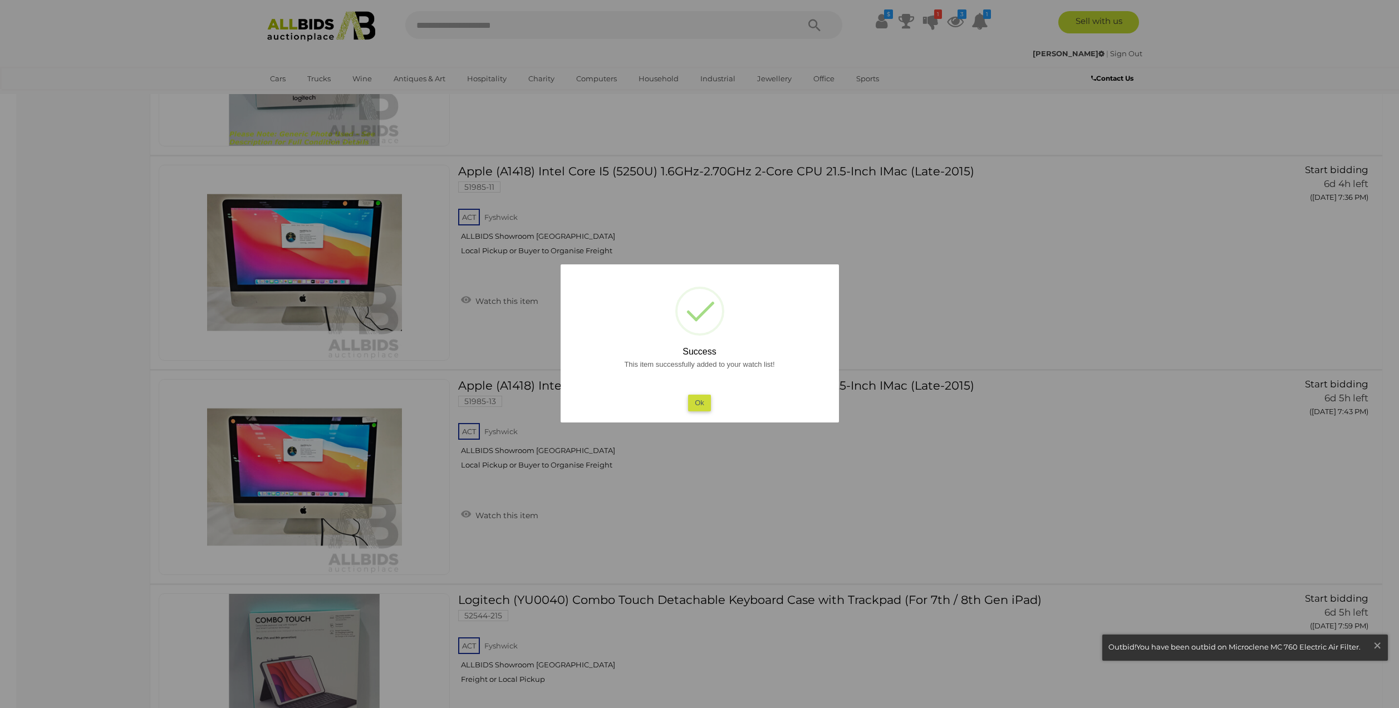
click at [270, 78] on div at bounding box center [699, 354] width 1399 height 708
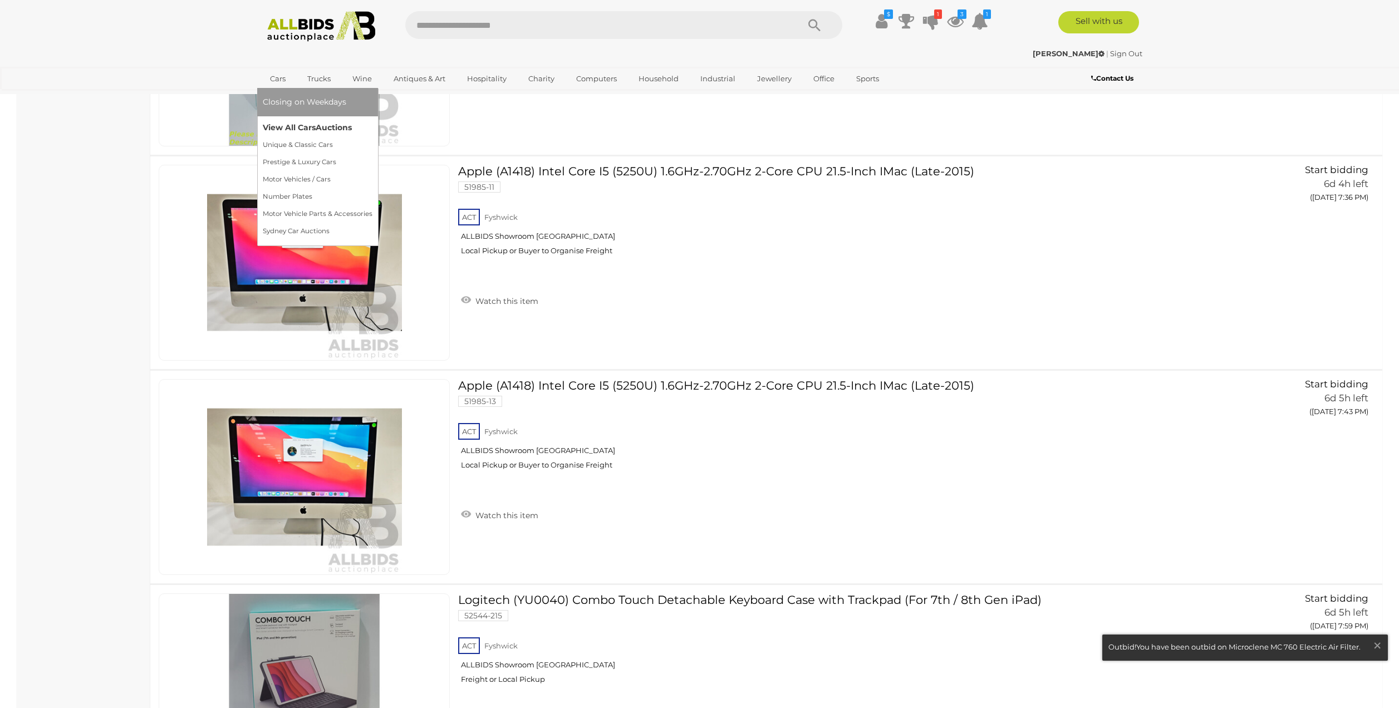
click at [283, 126] on link "View All Cars Auctions" at bounding box center [318, 127] width 110 height 17
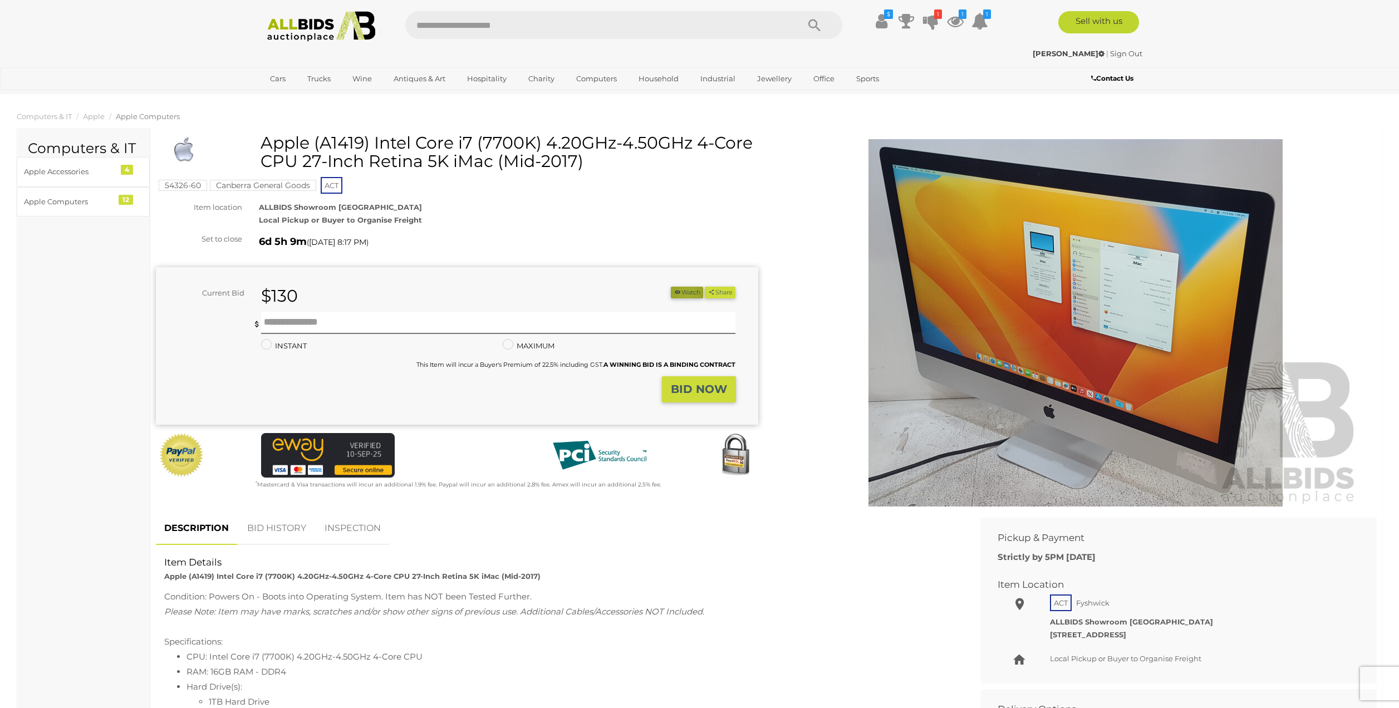
click at [682, 292] on button "Watch" at bounding box center [687, 293] width 32 height 12
